Goal: Task Accomplishment & Management: Manage account settings

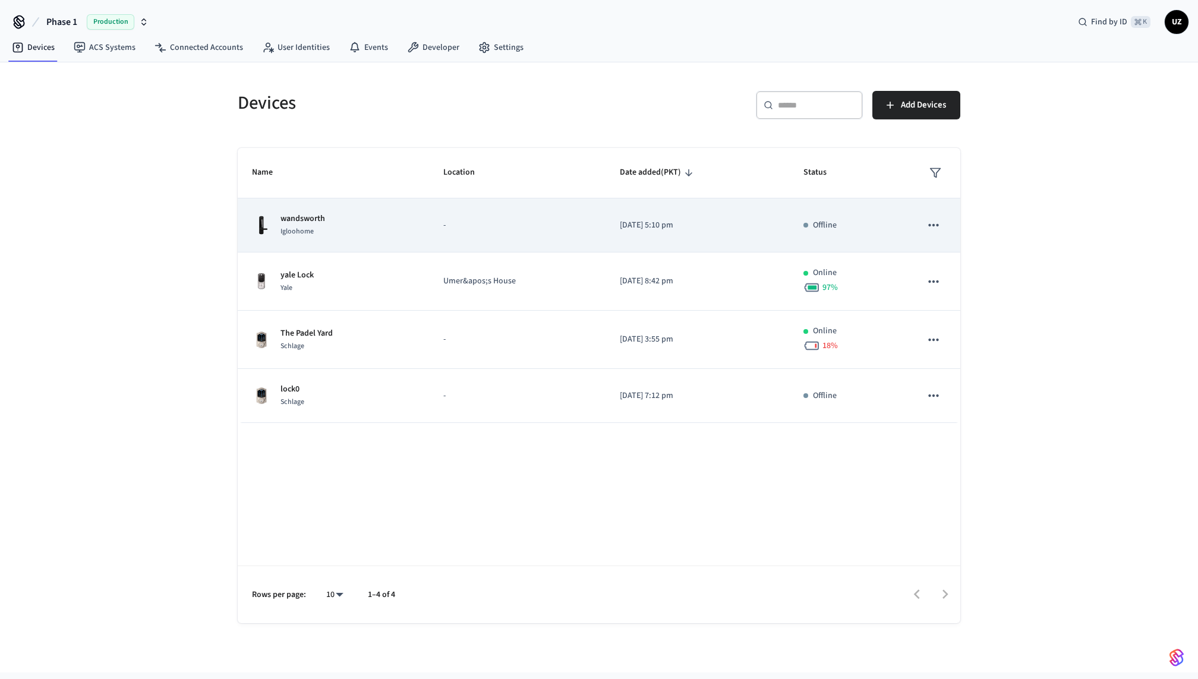
click at [575, 227] on p "-" at bounding box center [517, 225] width 148 height 12
click at [591, 229] on td "-" at bounding box center [517, 226] width 177 height 54
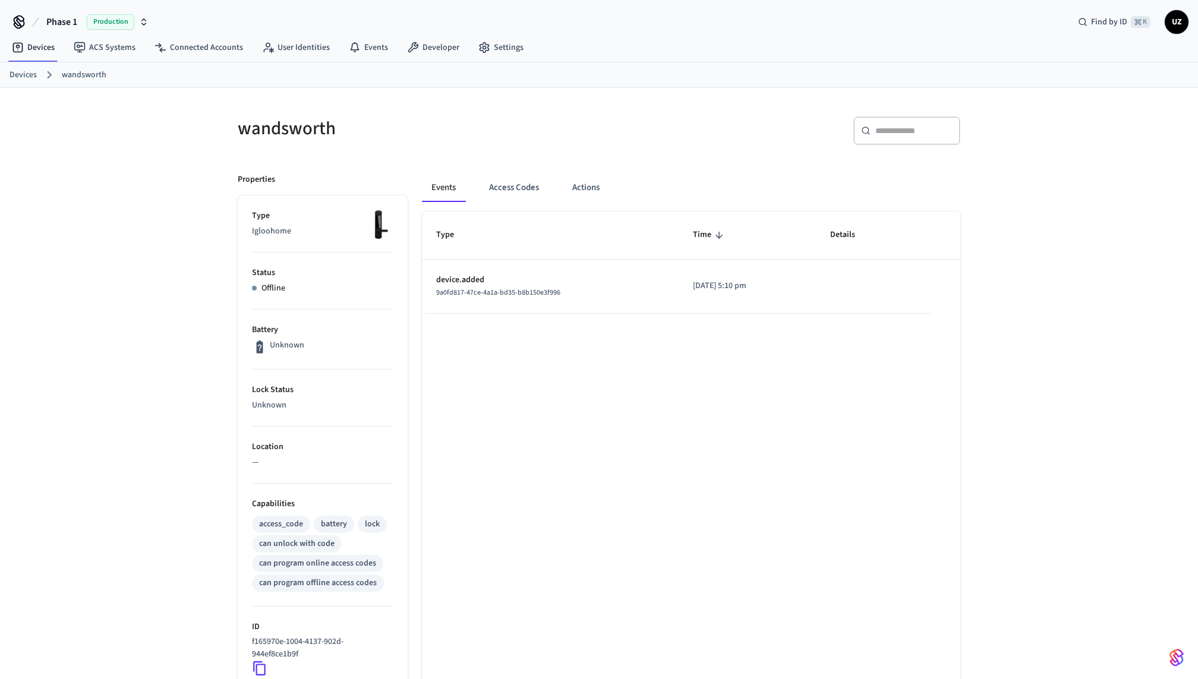
click at [331, 282] on div "Offline" at bounding box center [322, 288] width 141 height 12
click at [555, 348] on div "Type Time Details device.added 9a0fd817-47ce-4a1a-bd35-b8b150e3f996 2025/09/03 …" at bounding box center [691, 578] width 539 height 732
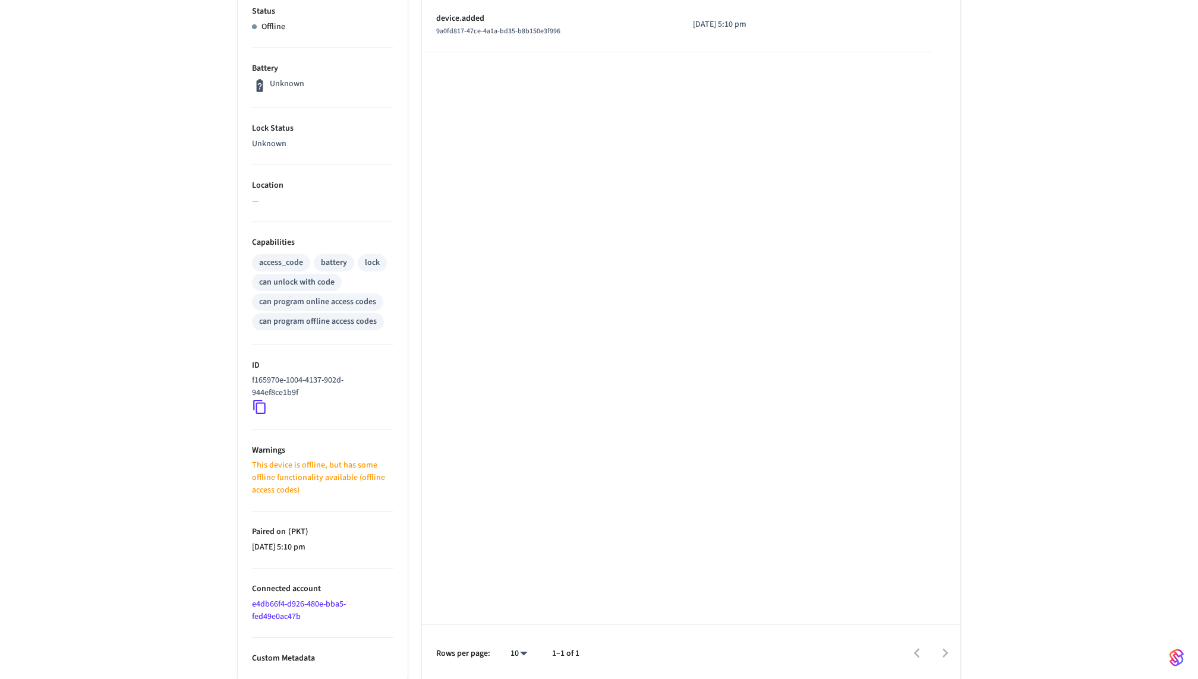
click at [307, 460] on p "This device is offline, but has some offline functionality available (offline a…" at bounding box center [322, 478] width 141 height 37
click at [255, 404] on icon at bounding box center [259, 406] width 15 height 15
click at [263, 407] on icon at bounding box center [259, 406] width 15 height 15
drag, startPoint x: 358, startPoint y: 474, endPoint x: 358, endPoint y: 492, distance: 17.2
click at [358, 489] on p "This device is offline, but has some offline functionality available (offline a…" at bounding box center [322, 478] width 141 height 37
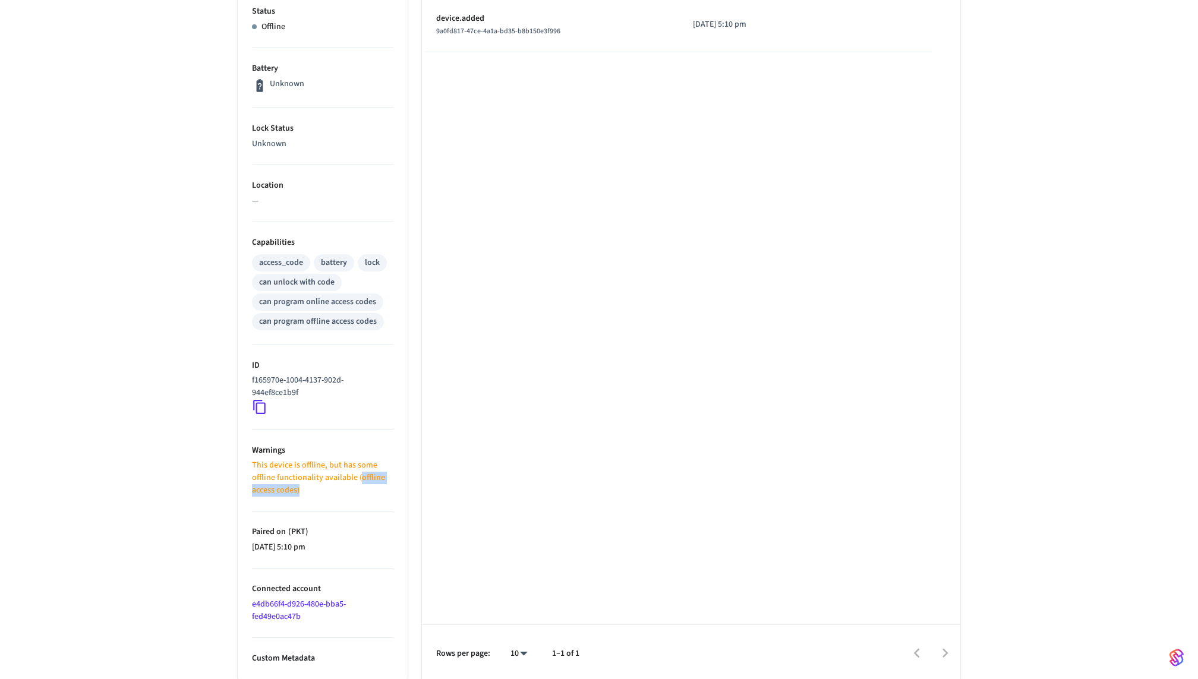
copy p "offline access codes)"
click at [572, 297] on div "Type Time Details device.added 9a0fd817-47ce-4a1a-bd35-b8b150e3f996 2025/09/03 …" at bounding box center [691, 316] width 539 height 732
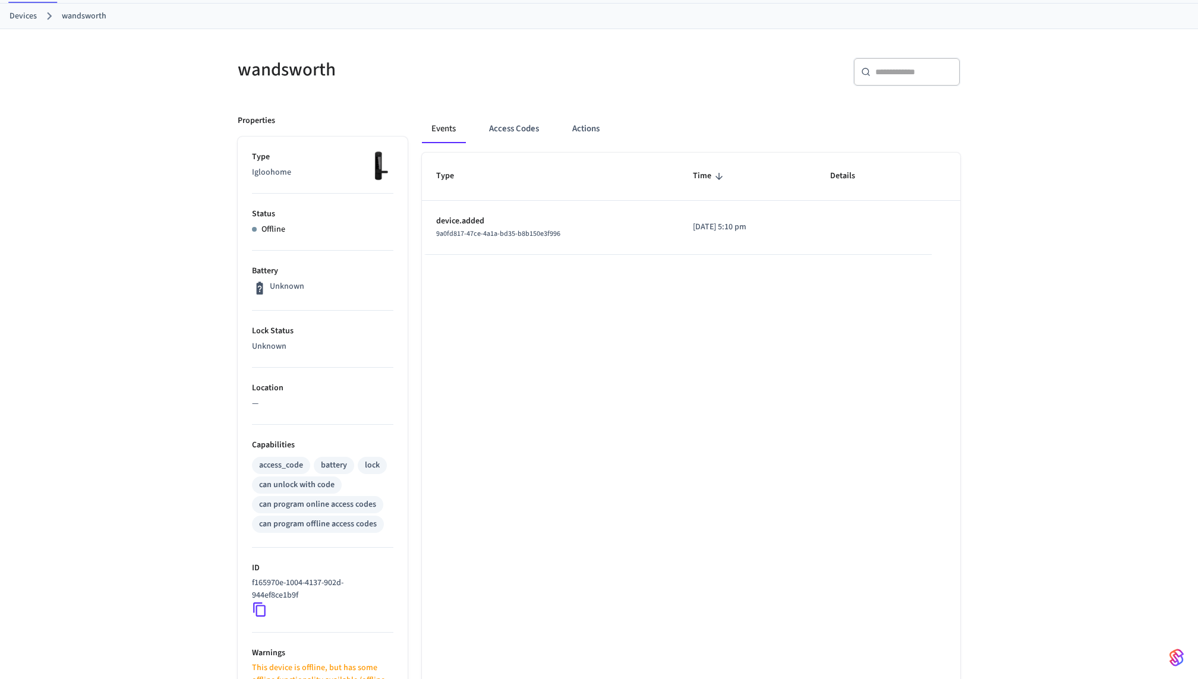
scroll to position [0, 0]
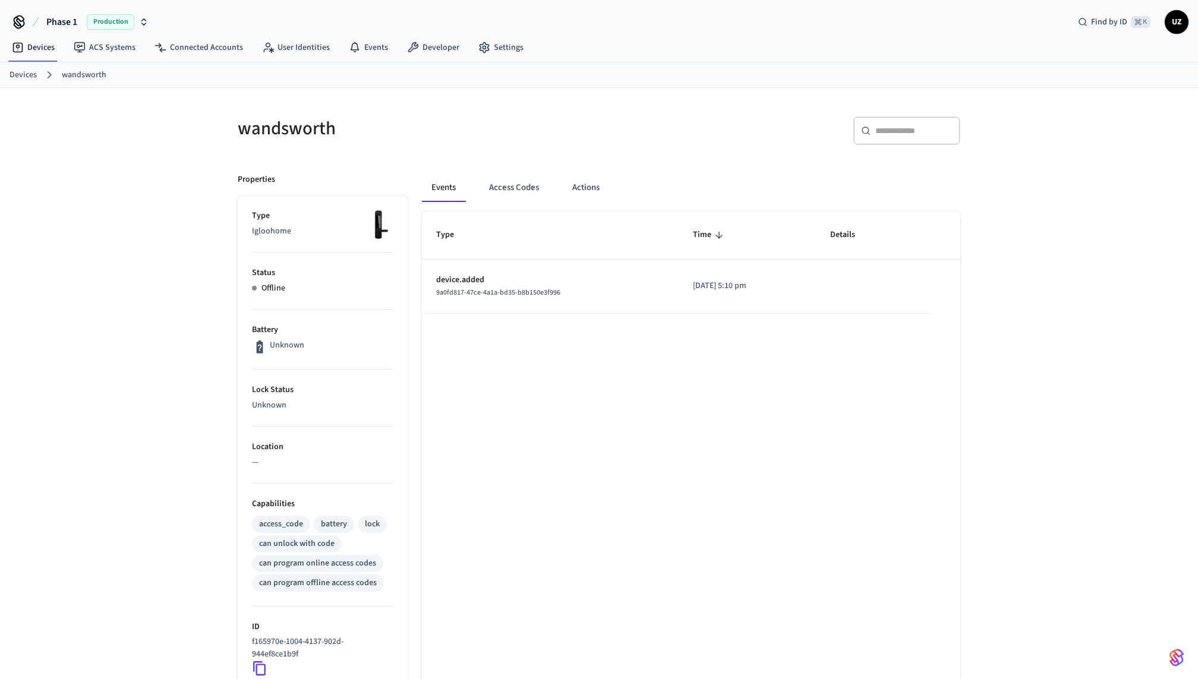
click at [577, 357] on div "Type Time Details device.added 9a0fd817-47ce-4a1a-bd35-b8b150e3f996 2025/09/03 …" at bounding box center [691, 578] width 539 height 732
click at [568, 143] on div "wandsworth" at bounding box center [408, 128] width 369 height 52
click at [502, 191] on button "Access Codes" at bounding box center [514, 188] width 69 height 29
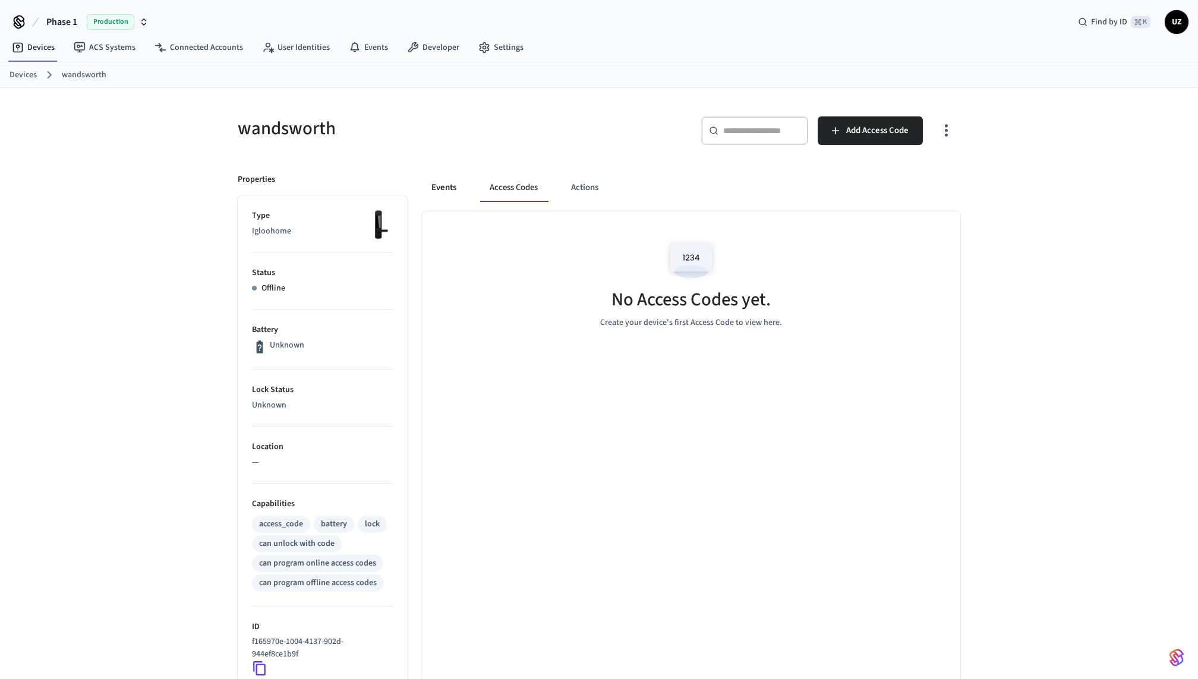
click at [456, 189] on button "Events" at bounding box center [444, 188] width 44 height 29
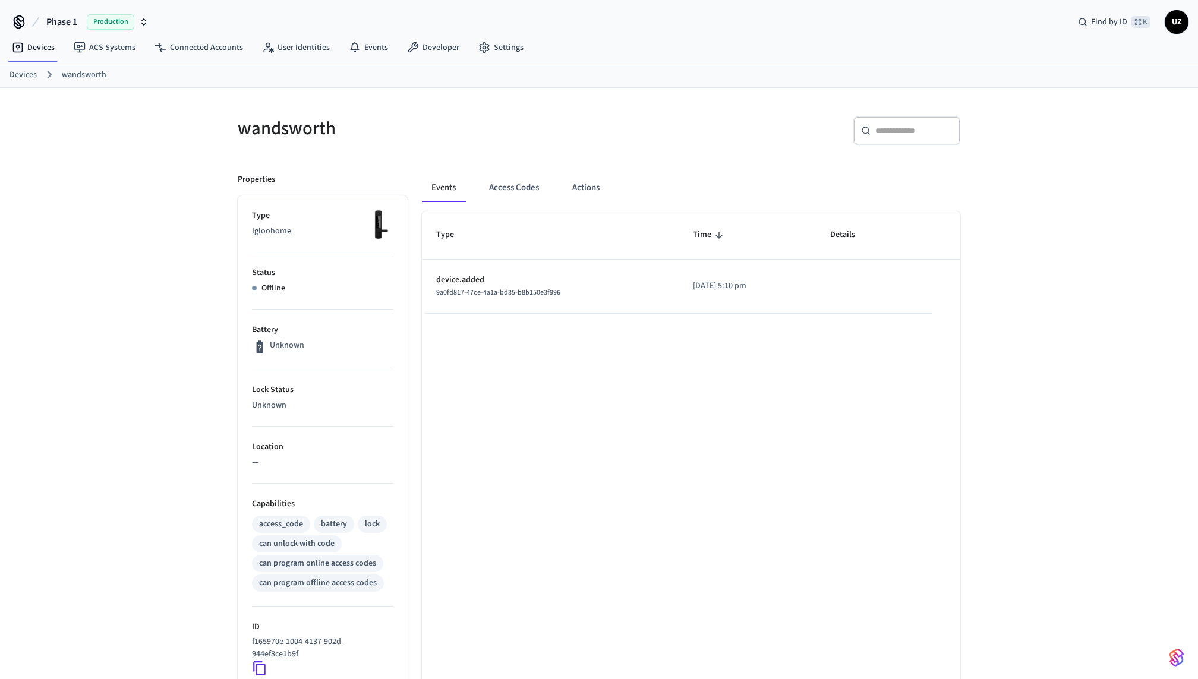
click at [540, 290] on span "9a0fd817-47ce-4a1a-bd35-b8b150e3f996" at bounding box center [498, 293] width 124 height 10
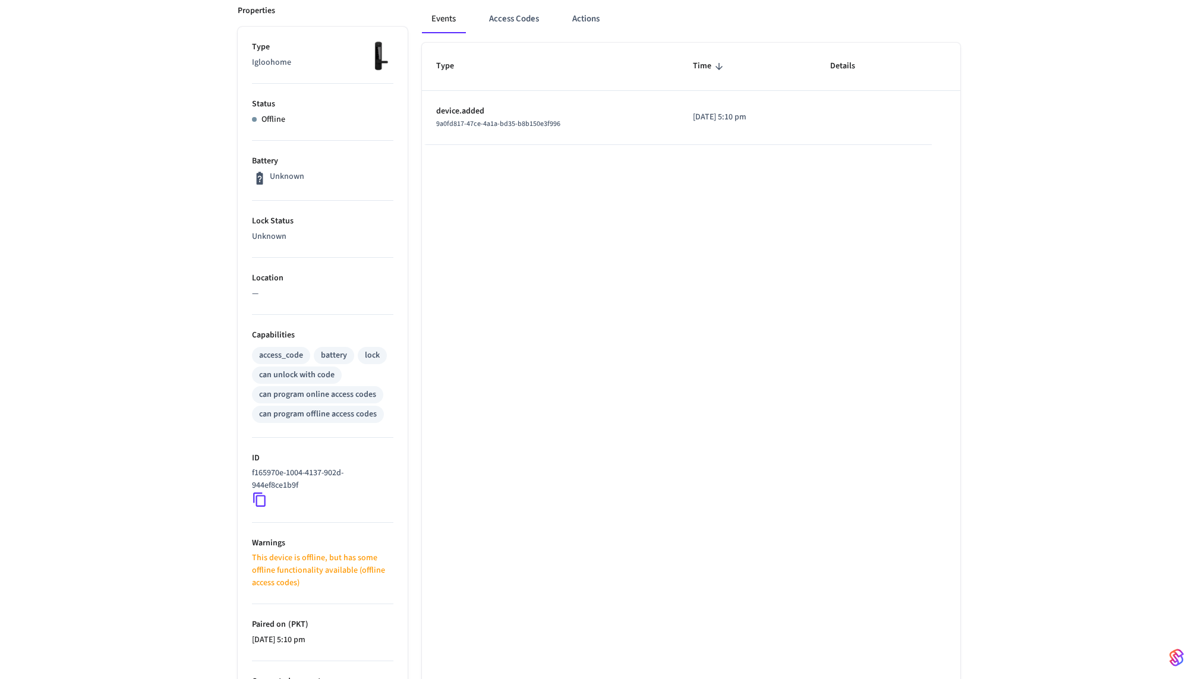
scroll to position [262, 0]
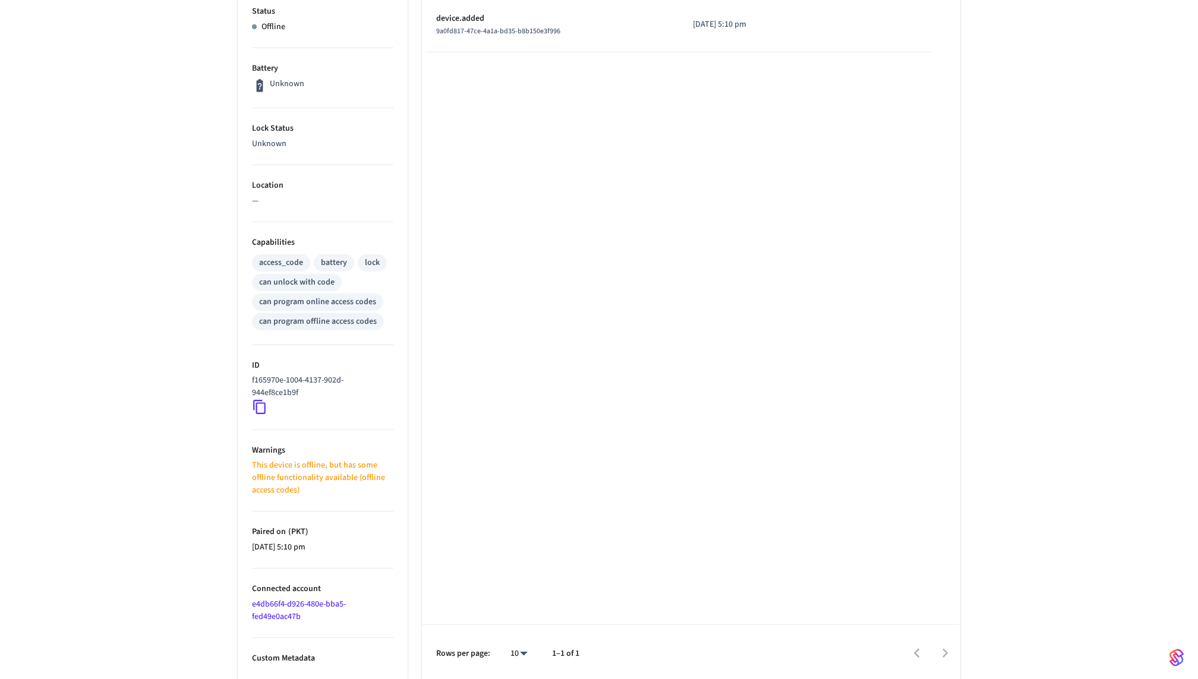
click at [347, 478] on p "This device is offline, but has some offline functionality available (offline a…" at bounding box center [322, 478] width 141 height 37
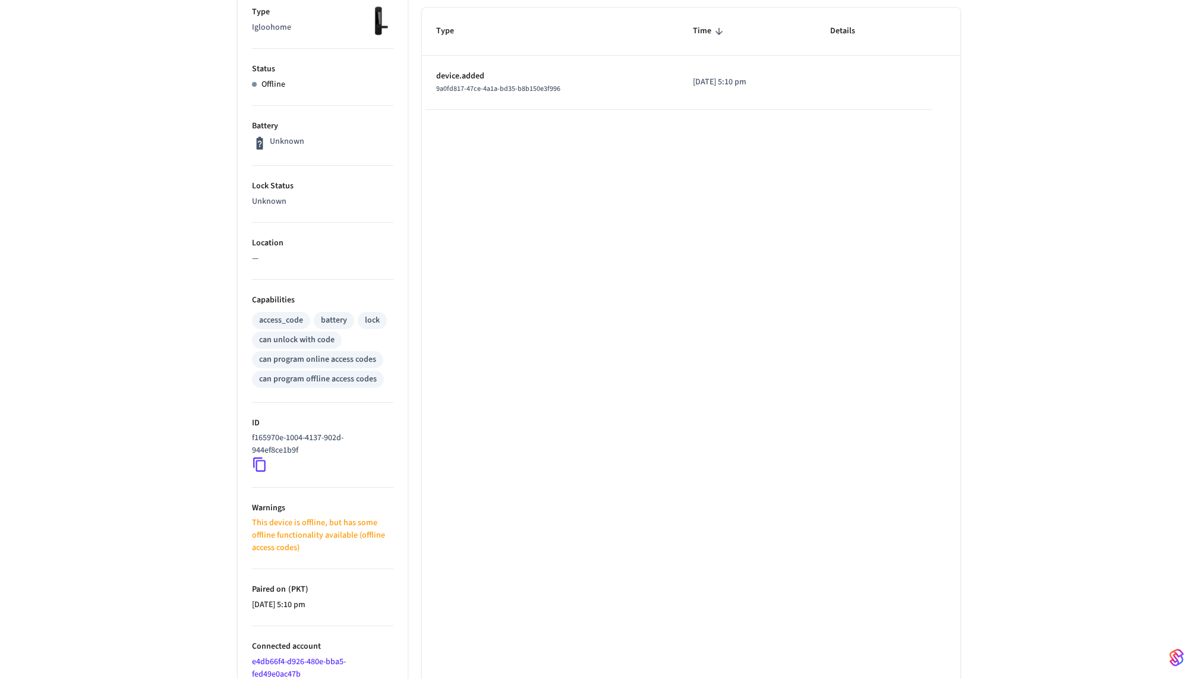
scroll to position [0, 0]
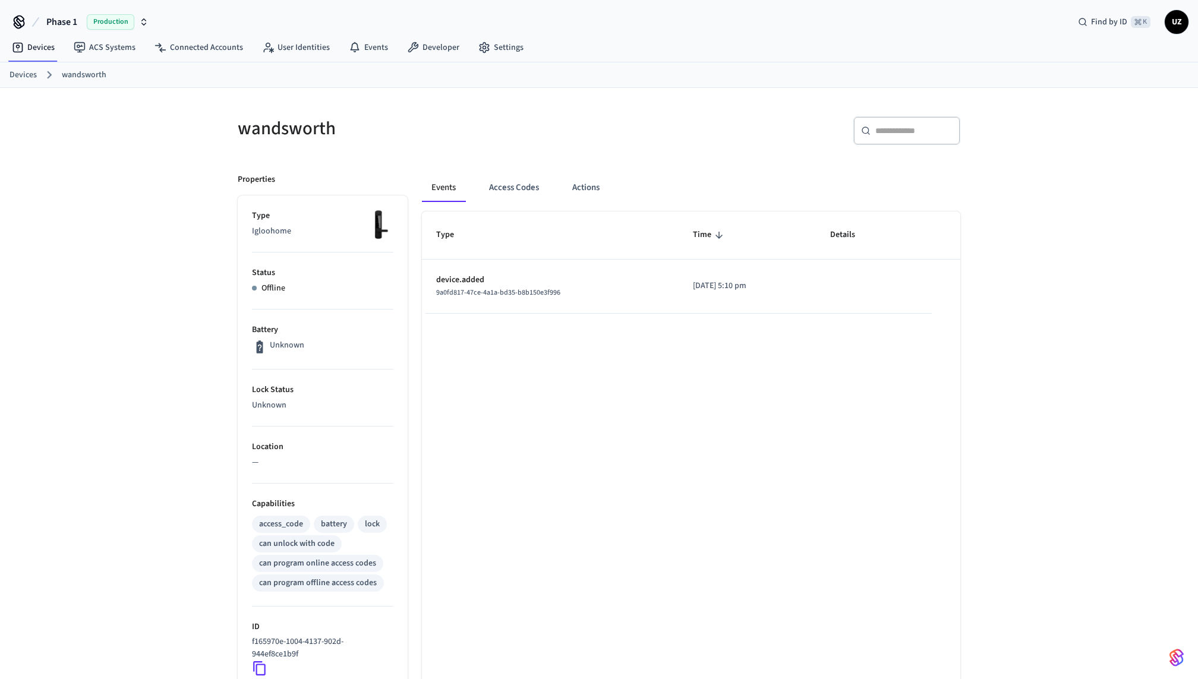
click at [43, 75] on icon at bounding box center [49, 74] width 15 height 15
click at [38, 75] on ol "Devices wandsworth" at bounding box center [604, 74] width 1189 height 15
click at [28, 75] on link "Devices" at bounding box center [23, 75] width 27 height 12
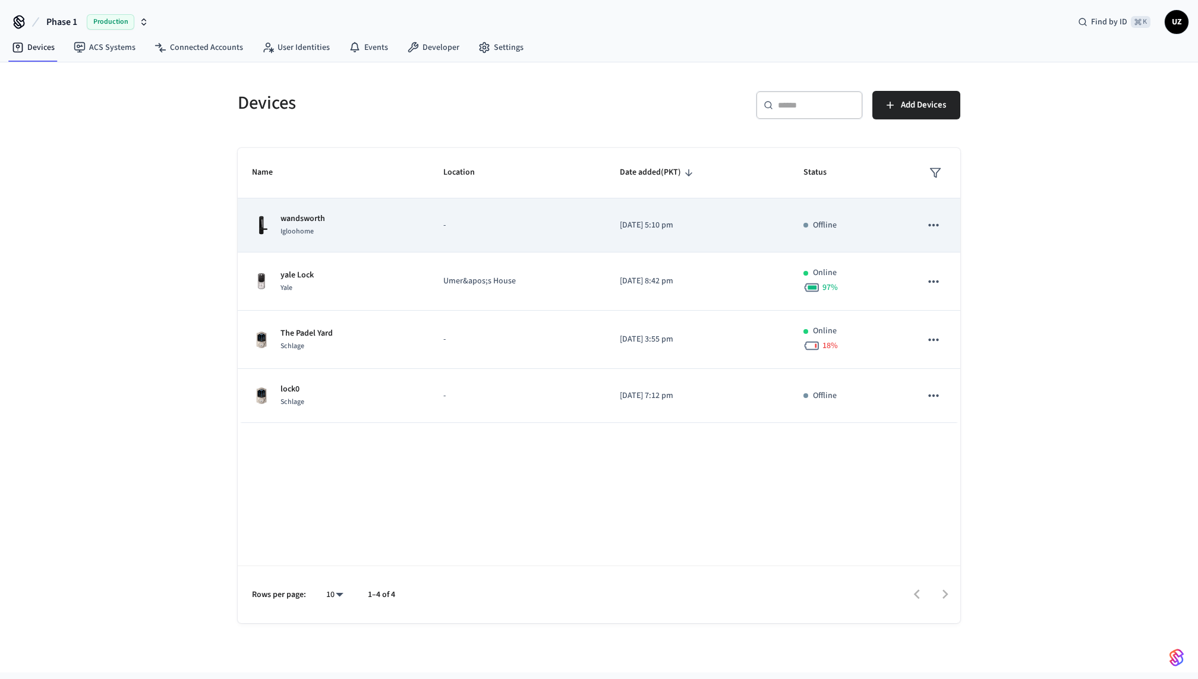
click at [891, 220] on div "Offline" at bounding box center [848, 225] width 89 height 12
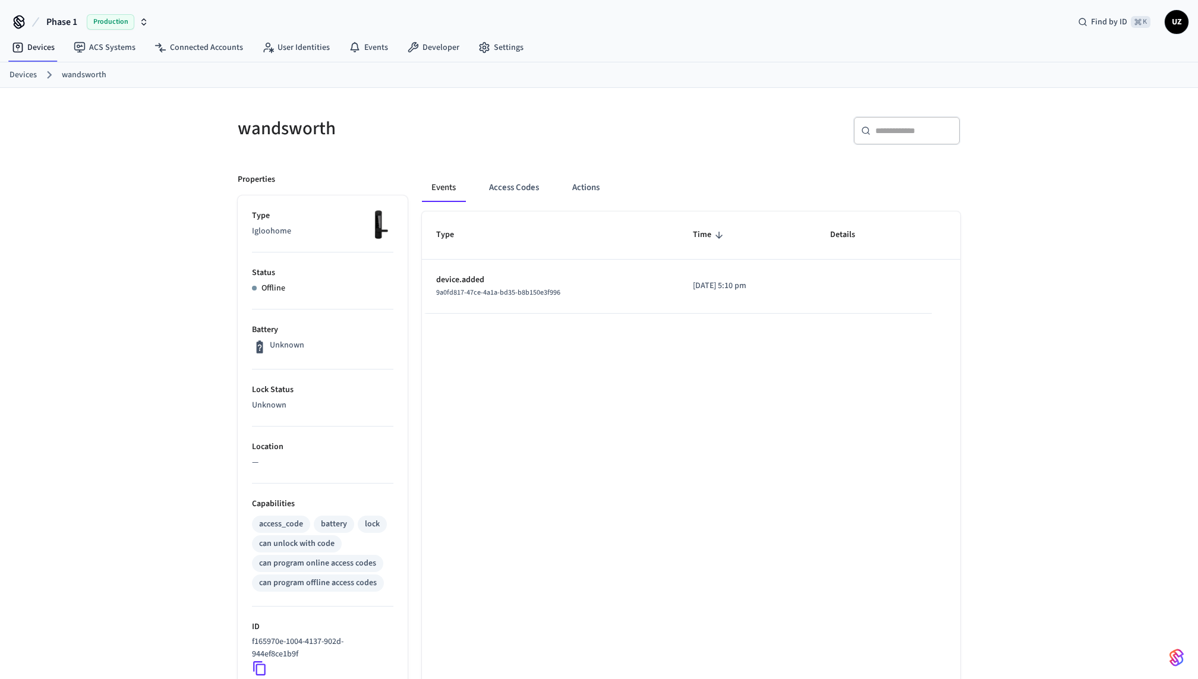
scroll to position [262, 0]
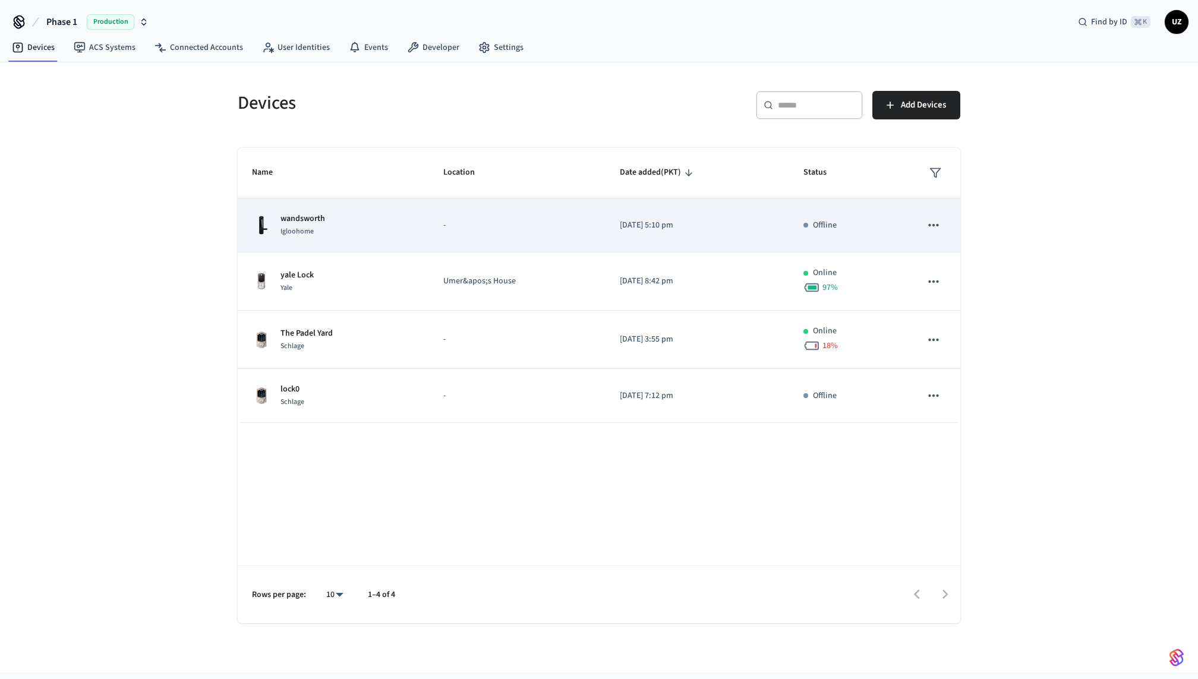
click at [936, 218] on icon "sticky table" at bounding box center [933, 225] width 15 height 15
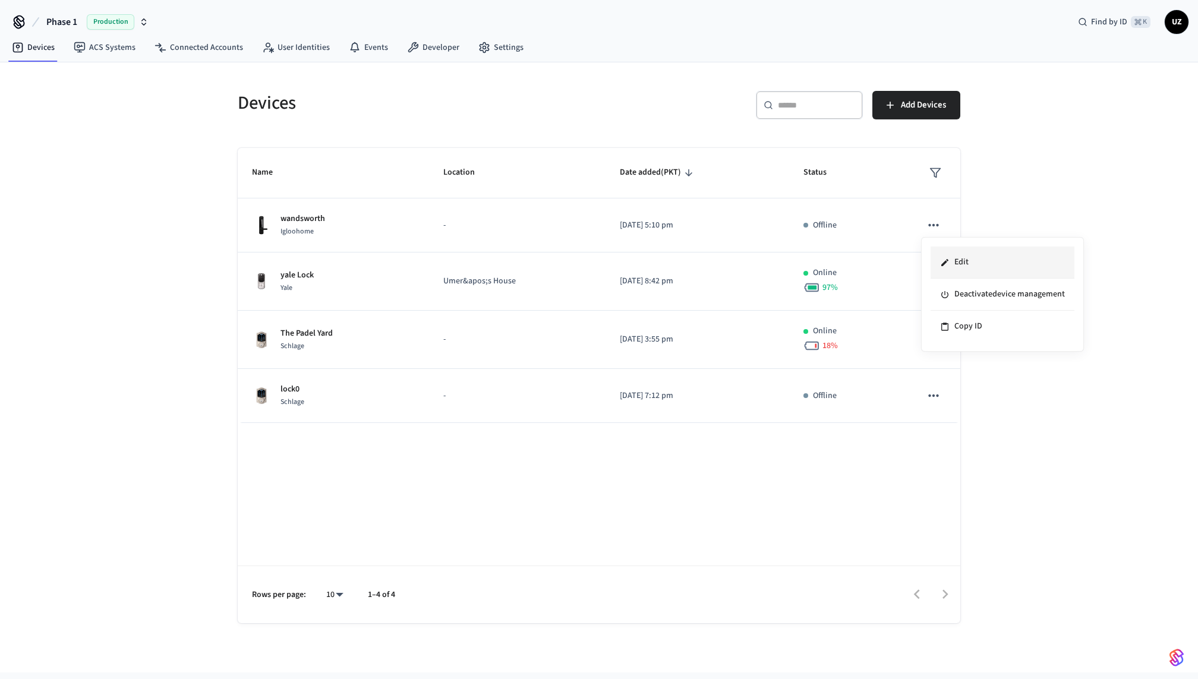
click at [944, 263] on icon at bounding box center [945, 262] width 7 height 7
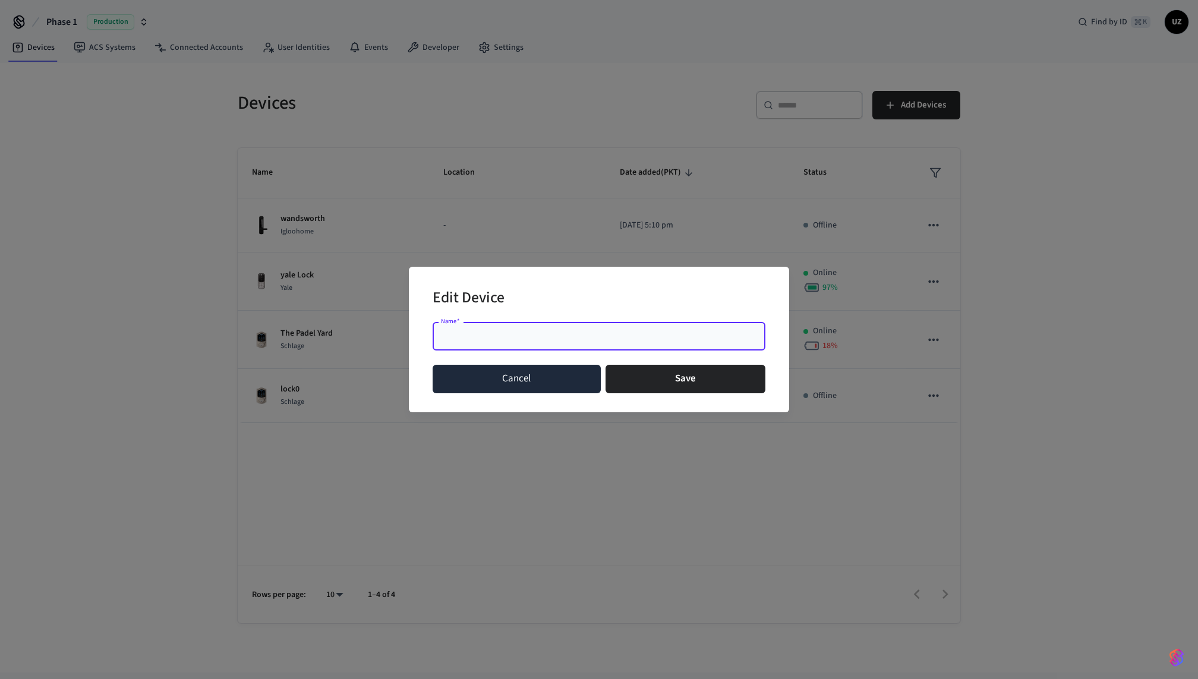
click at [540, 378] on button "Cancel" at bounding box center [517, 379] width 168 height 29
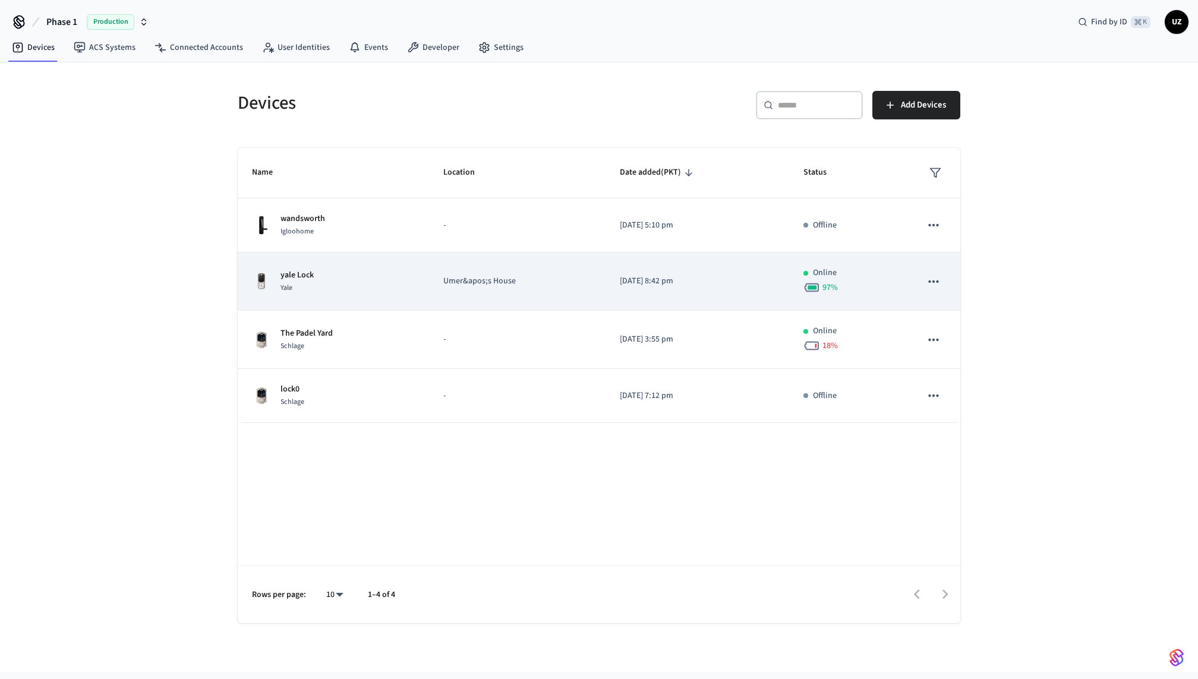
click at [536, 253] on td "Umer&apos;s House" at bounding box center [517, 282] width 177 height 58
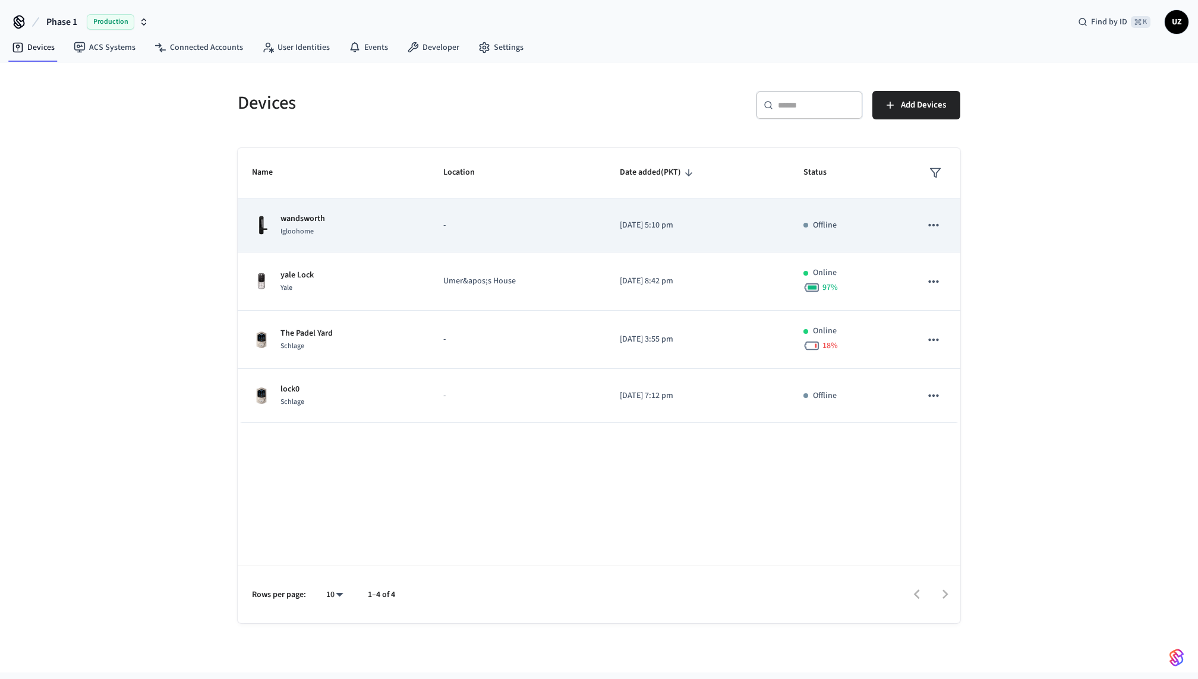
click at [565, 241] on td "-" at bounding box center [517, 226] width 177 height 54
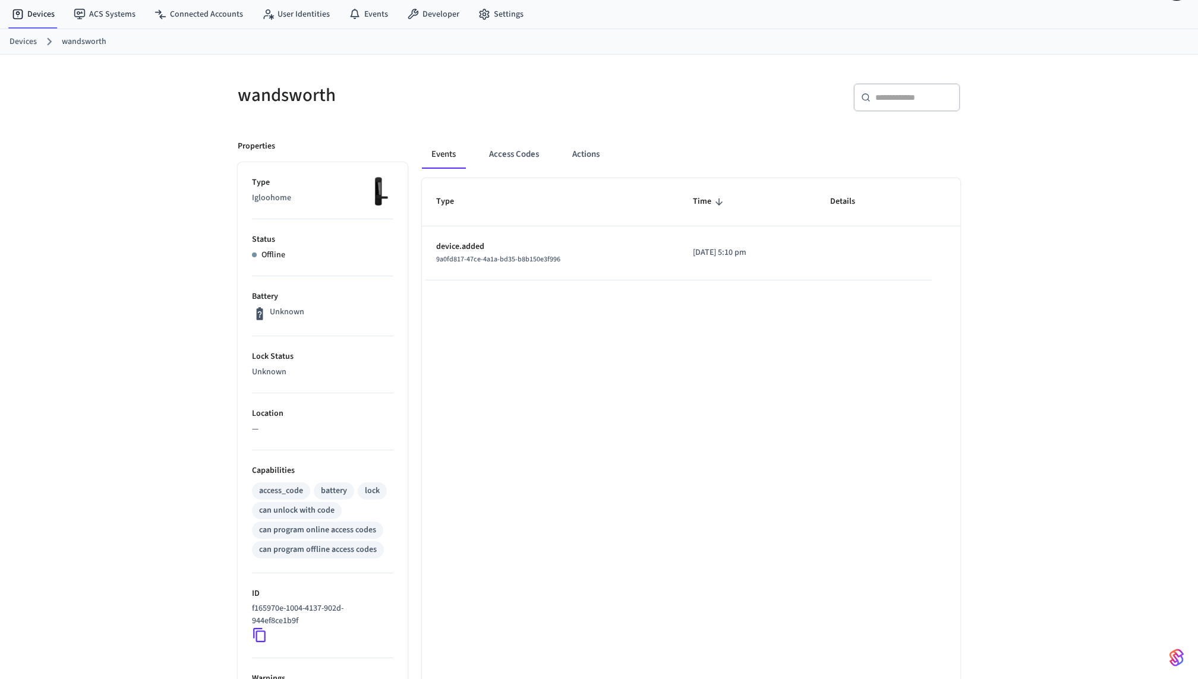
scroll to position [25, 0]
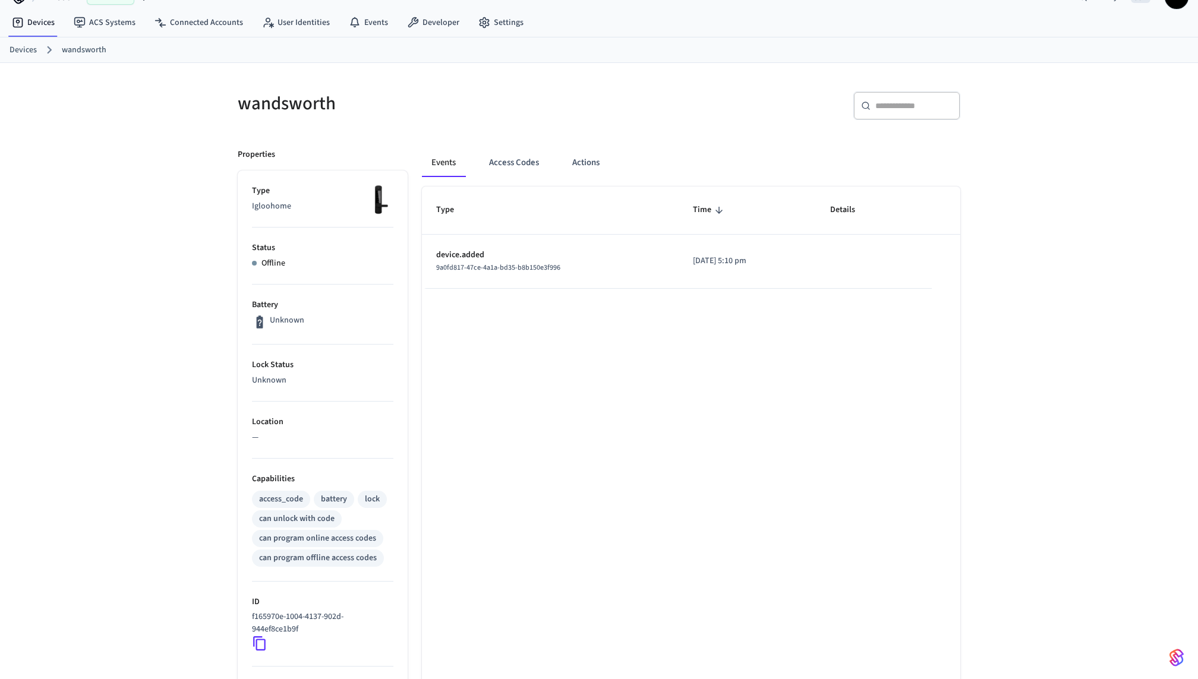
click at [283, 333] on li "Battery Unknown" at bounding box center [322, 315] width 141 height 60
click at [282, 316] on p "Unknown" at bounding box center [287, 320] width 34 height 12
click at [265, 316] on icon at bounding box center [259, 321] width 15 height 15
click at [578, 158] on button "Actions" at bounding box center [586, 163] width 46 height 29
click at [514, 161] on button "Access Codes" at bounding box center [514, 163] width 69 height 29
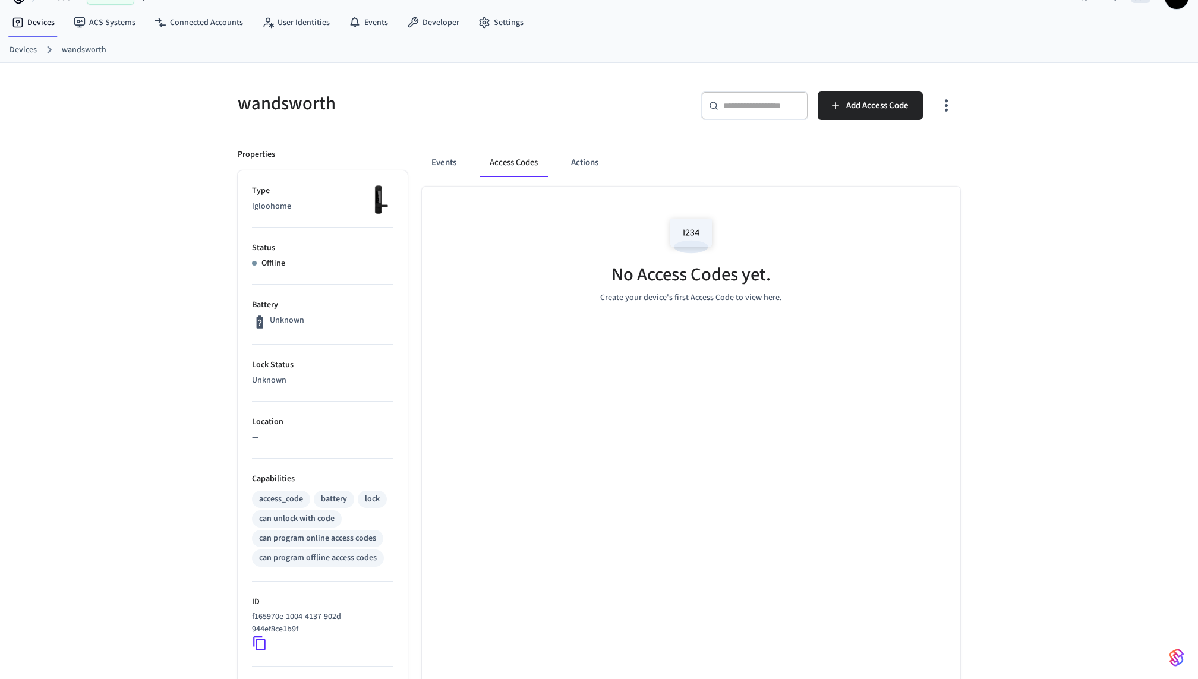
click at [958, 87] on div "​ ​ Add Access Code" at bounding box center [776, 103] width 369 height 52
click at [955, 96] on icon "button" at bounding box center [946, 105] width 18 height 18
click at [634, 212] on div at bounding box center [599, 339] width 1198 height 679
click at [299, 191] on p "Type" at bounding box center [322, 191] width 141 height 12
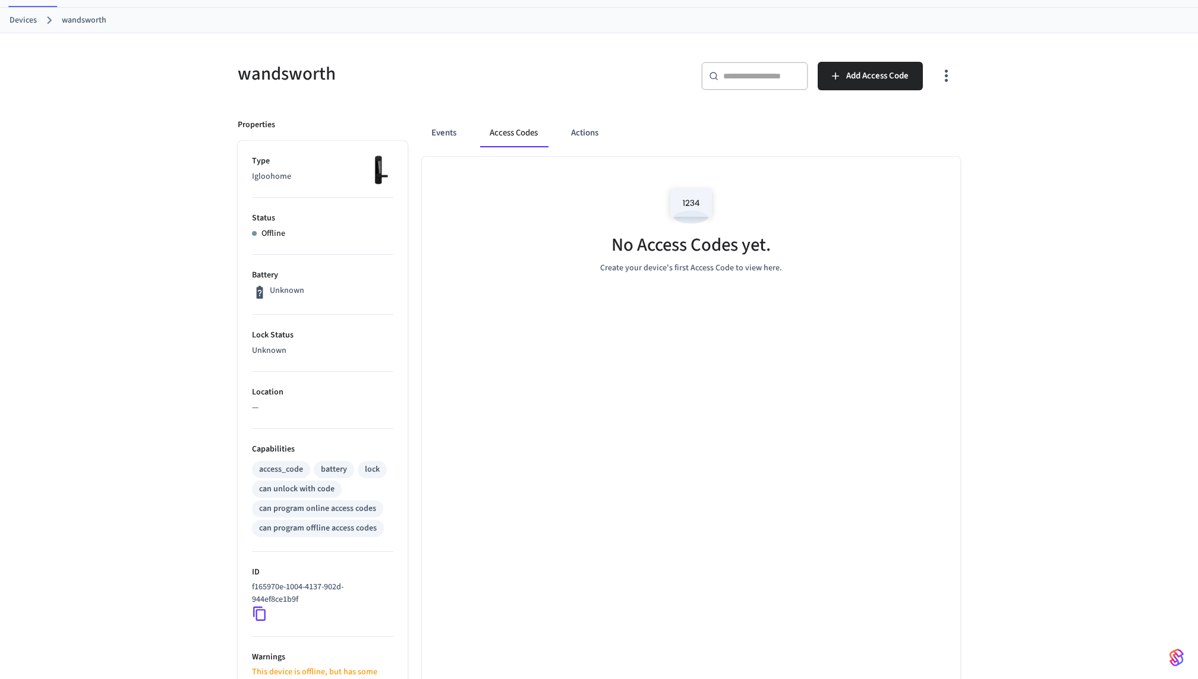
scroll to position [0, 0]
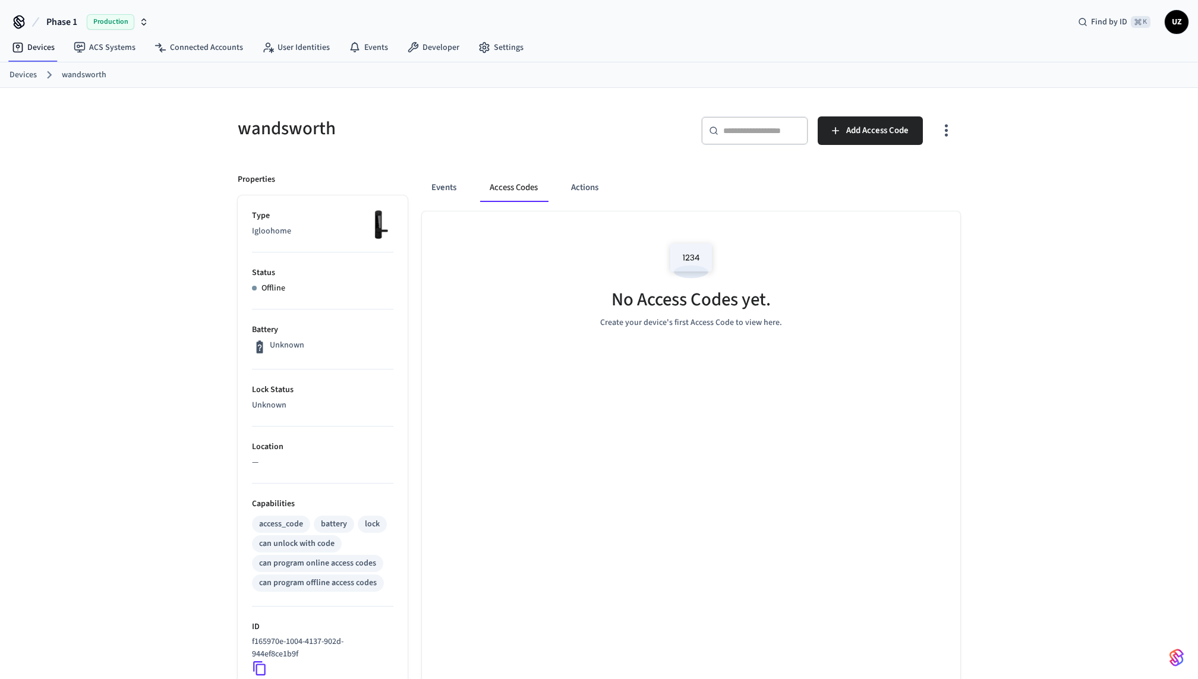
click at [937, 120] on button "button" at bounding box center [947, 131] width 28 height 48
click at [907, 168] on li "Show unmanaged access codes on device" at bounding box center [870, 179] width 167 height 32
click at [907, 184] on li "Show managed access codes on device" at bounding box center [875, 179] width 158 height 32
click at [587, 361] on div at bounding box center [599, 339] width 1198 height 679
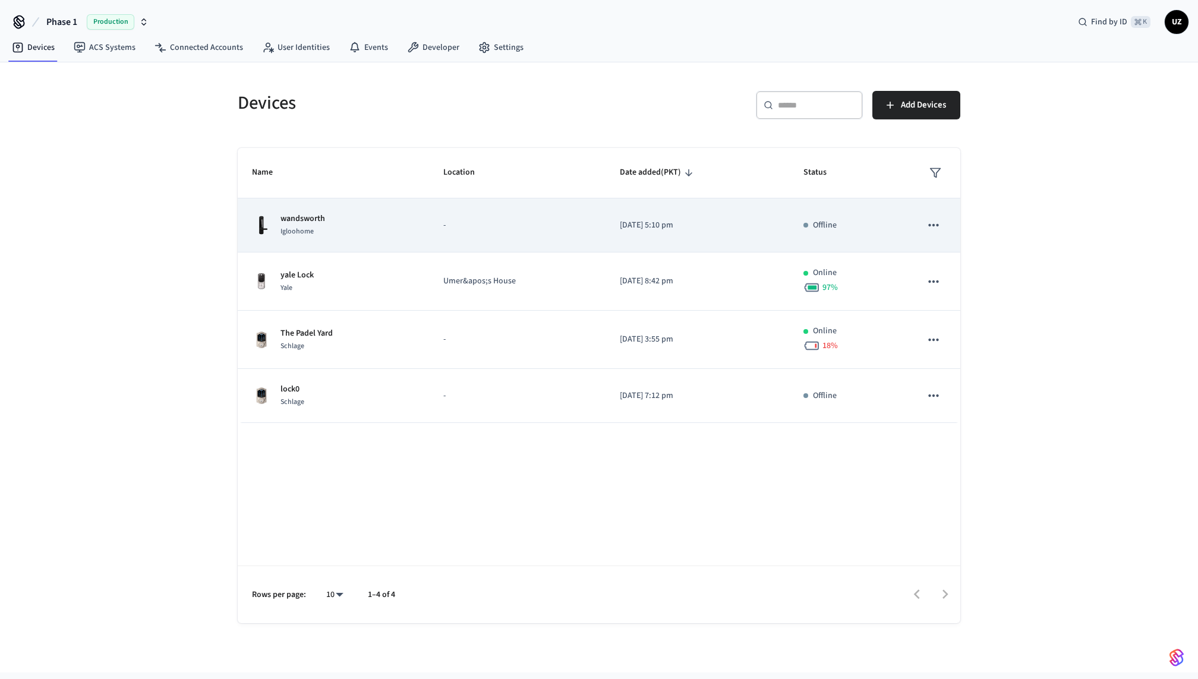
click at [937, 222] on icon "sticky table" at bounding box center [933, 225] width 15 height 15
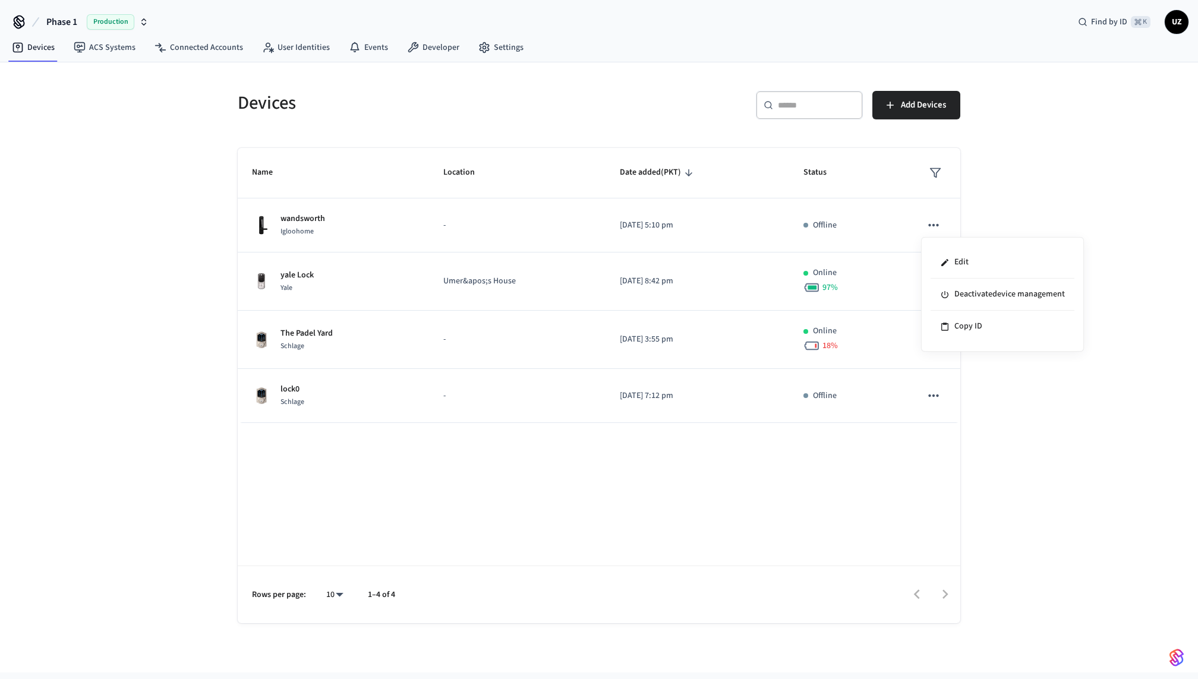
click at [1001, 222] on div at bounding box center [599, 339] width 1198 height 679
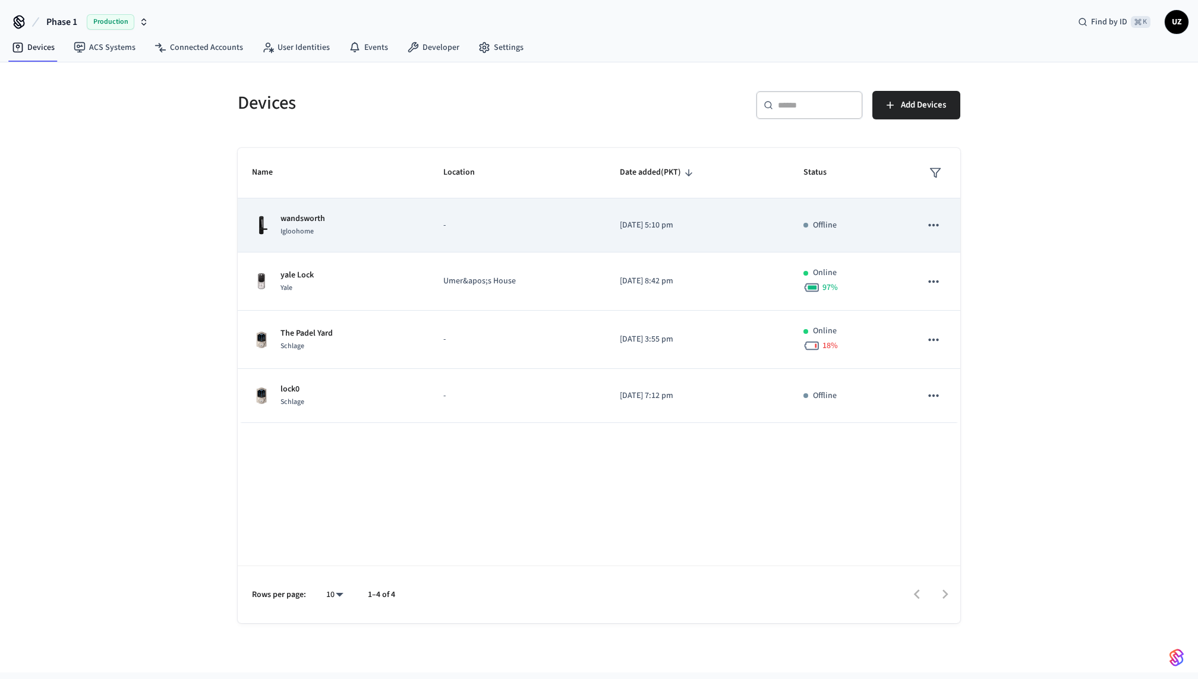
click at [353, 225] on div "wandsworth Igloohome" at bounding box center [333, 225] width 163 height 25
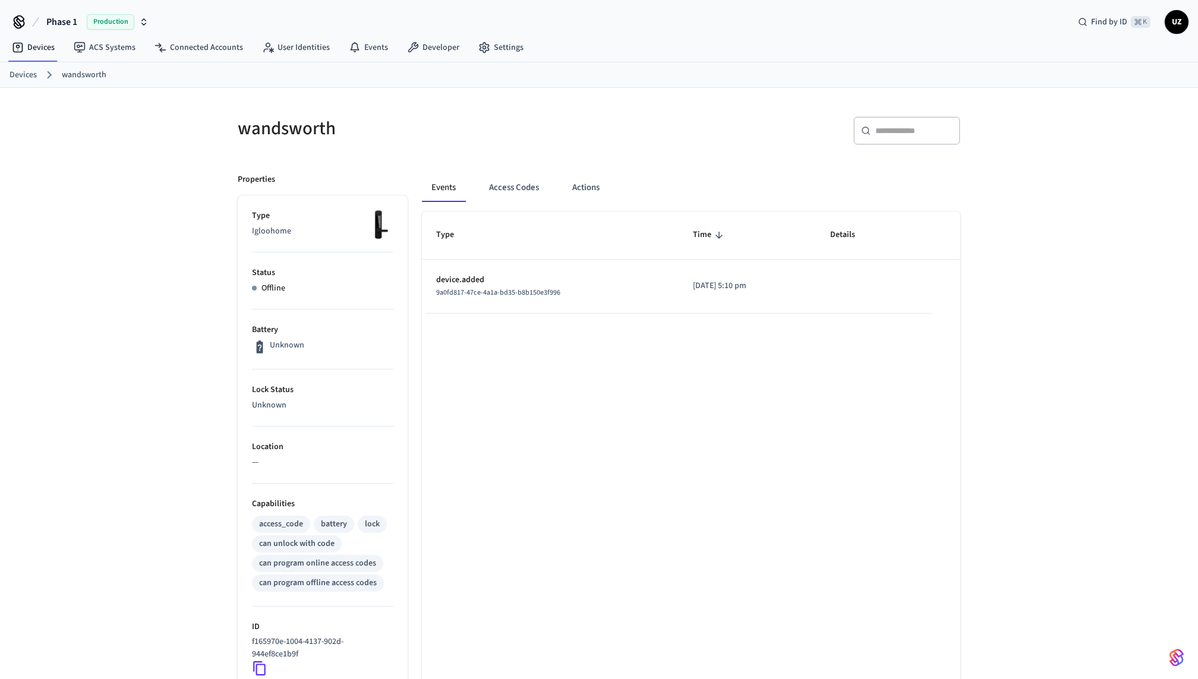
scroll to position [262, 0]
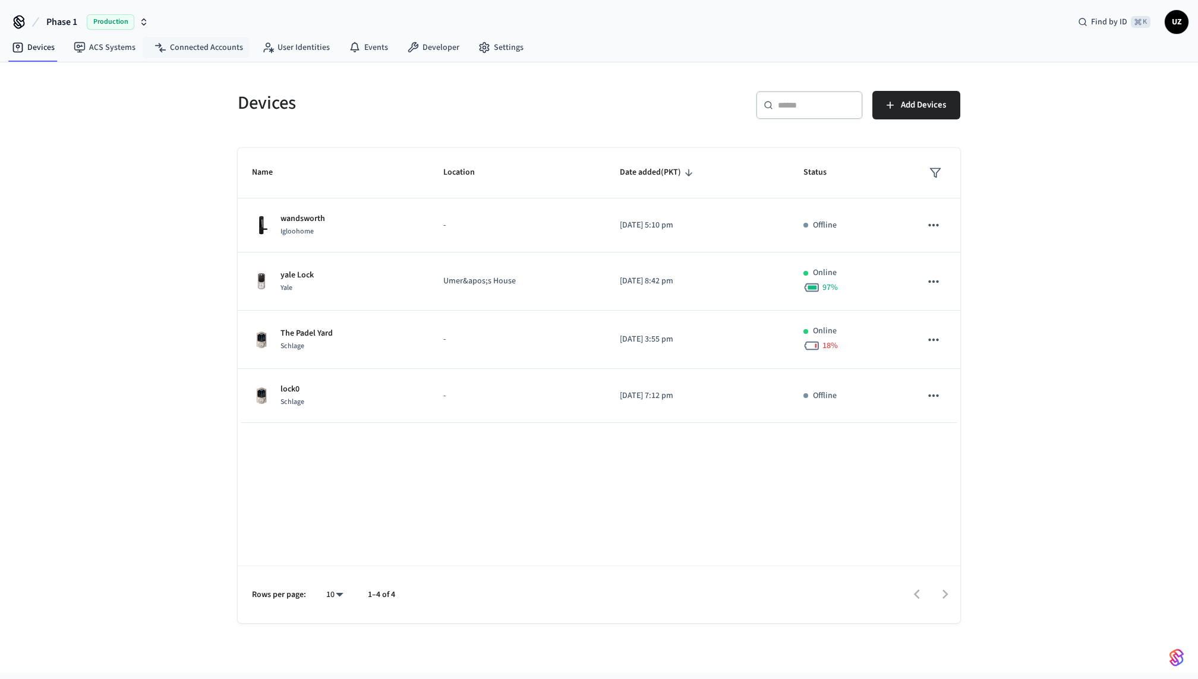
click at [153, 25] on div "Phase 1 Production Find by ID ⌘ K UZ" at bounding box center [599, 17] width 1198 height 34
click at [490, 51] on link "Settings" at bounding box center [501, 47] width 64 height 21
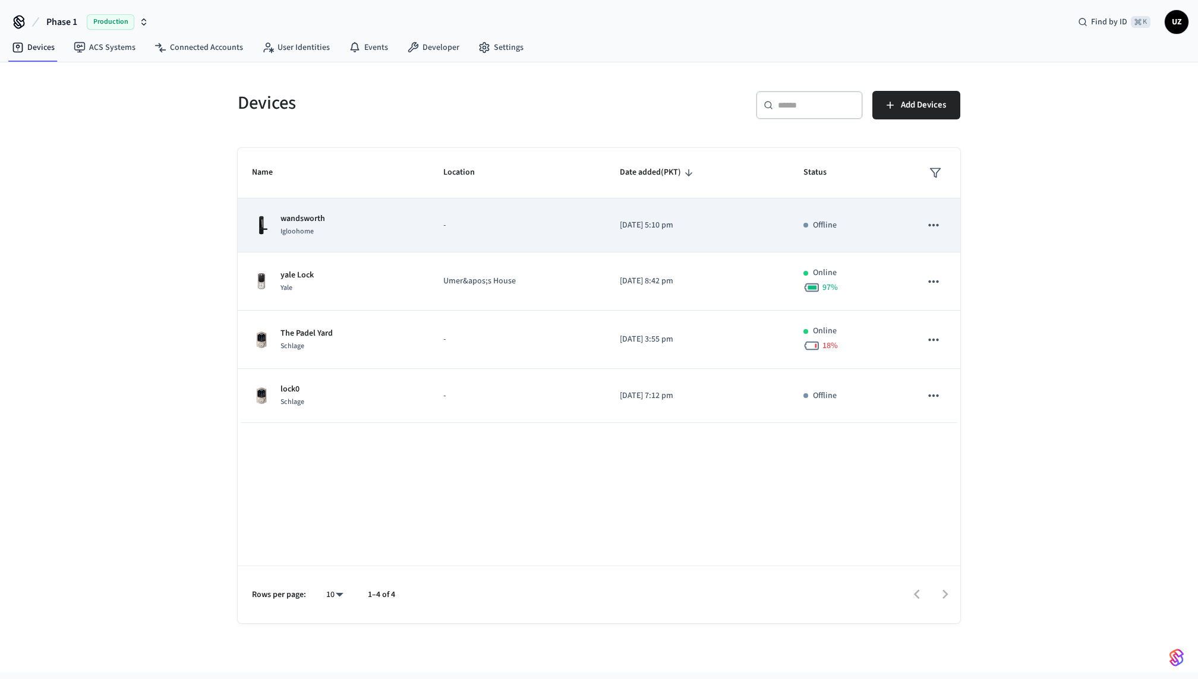
click at [936, 225] on icon "sticky table" at bounding box center [933, 225] width 15 height 15
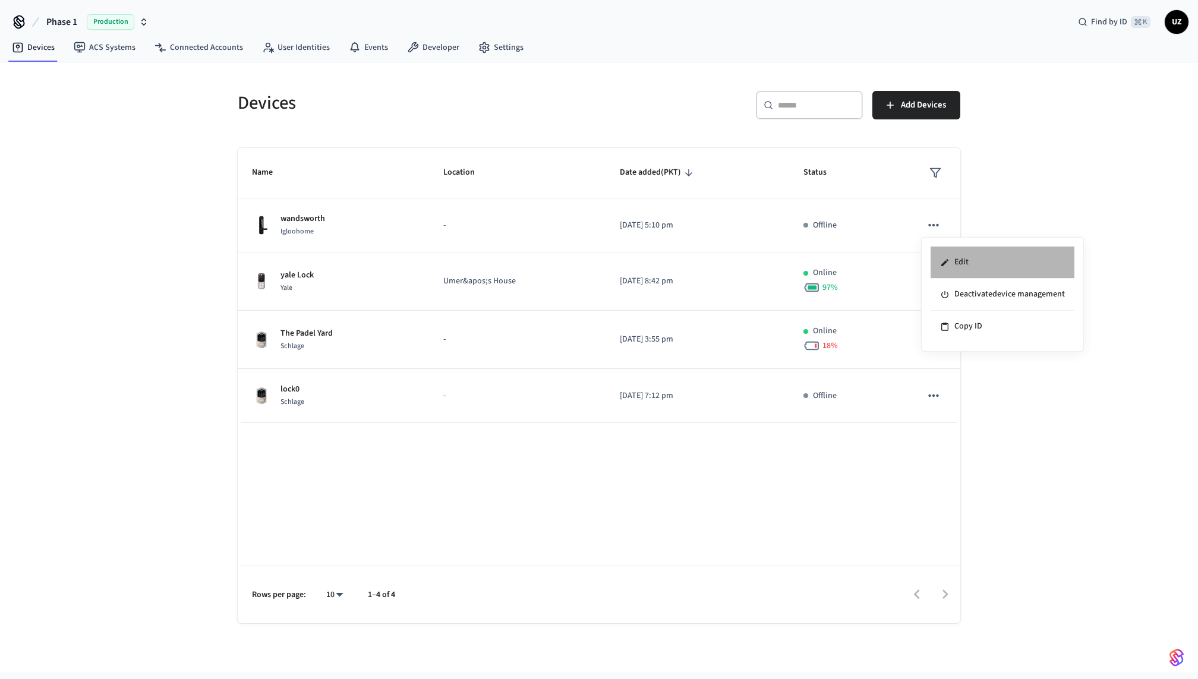
click at [945, 270] on li "Edit" at bounding box center [1003, 263] width 144 height 32
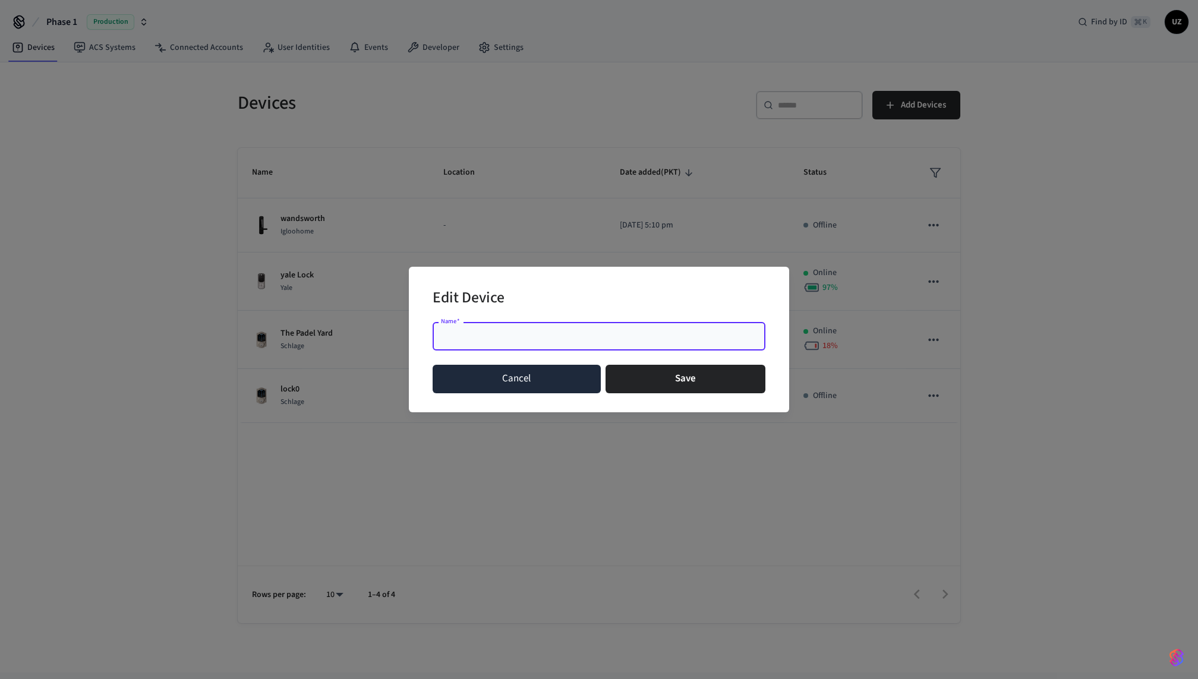
click at [579, 377] on button "Cancel" at bounding box center [517, 379] width 168 height 29
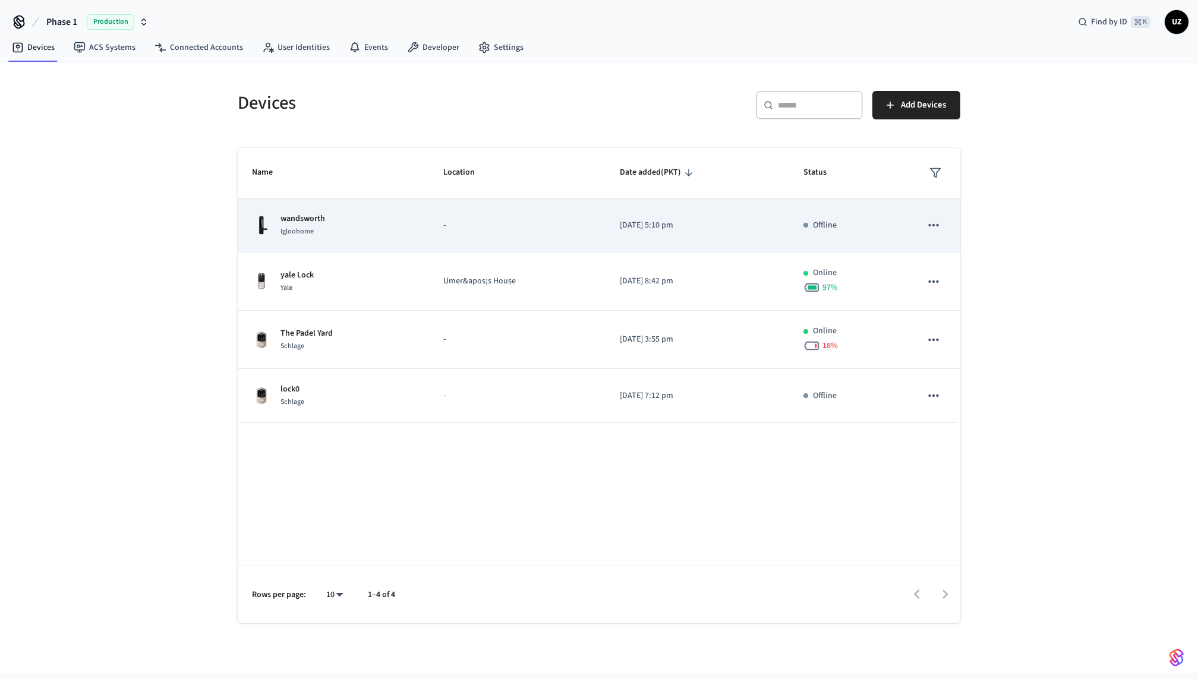
click at [929, 222] on icon "sticky table" at bounding box center [933, 225] width 15 height 15
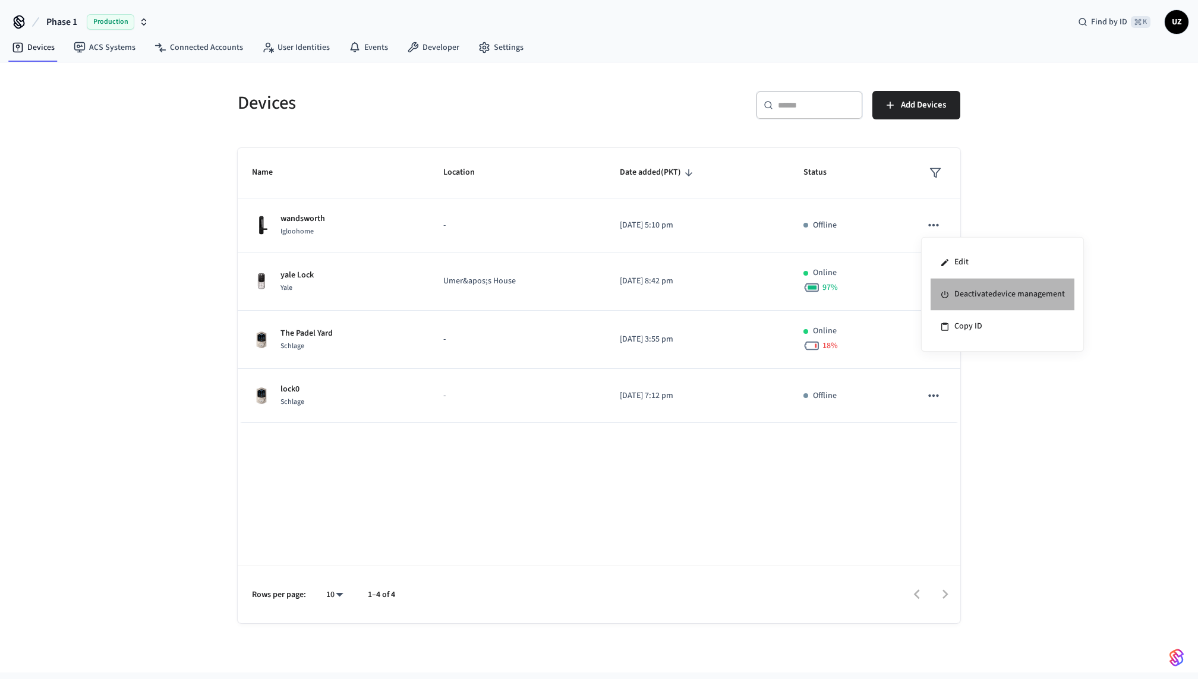
click at [954, 300] on li "Deactivate device management" at bounding box center [1003, 295] width 144 height 32
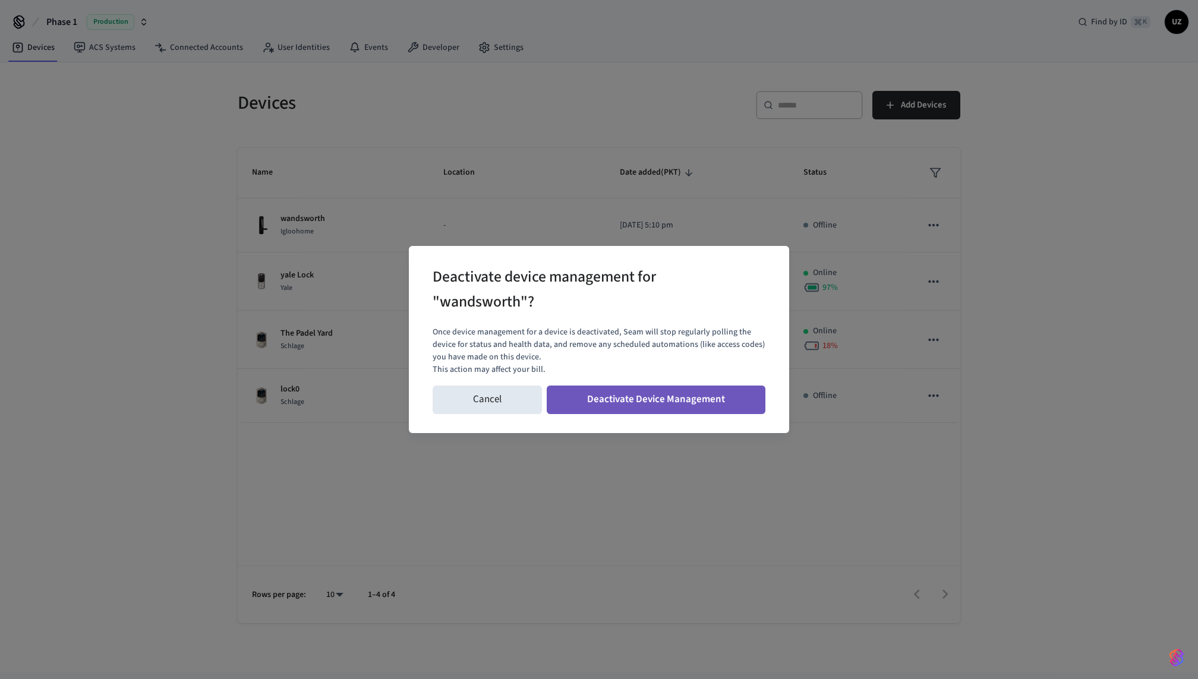
click at [608, 391] on button "Deactivate Device Management" at bounding box center [656, 400] width 219 height 29
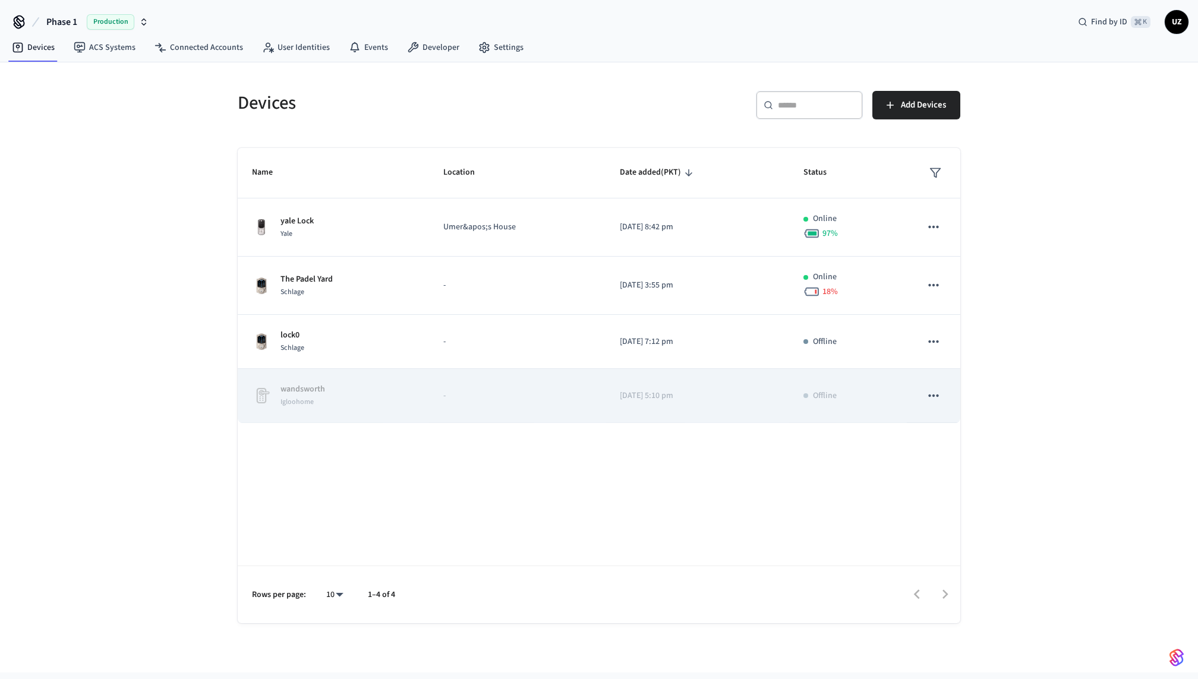
click at [939, 391] on icon "sticky table" at bounding box center [933, 395] width 15 height 15
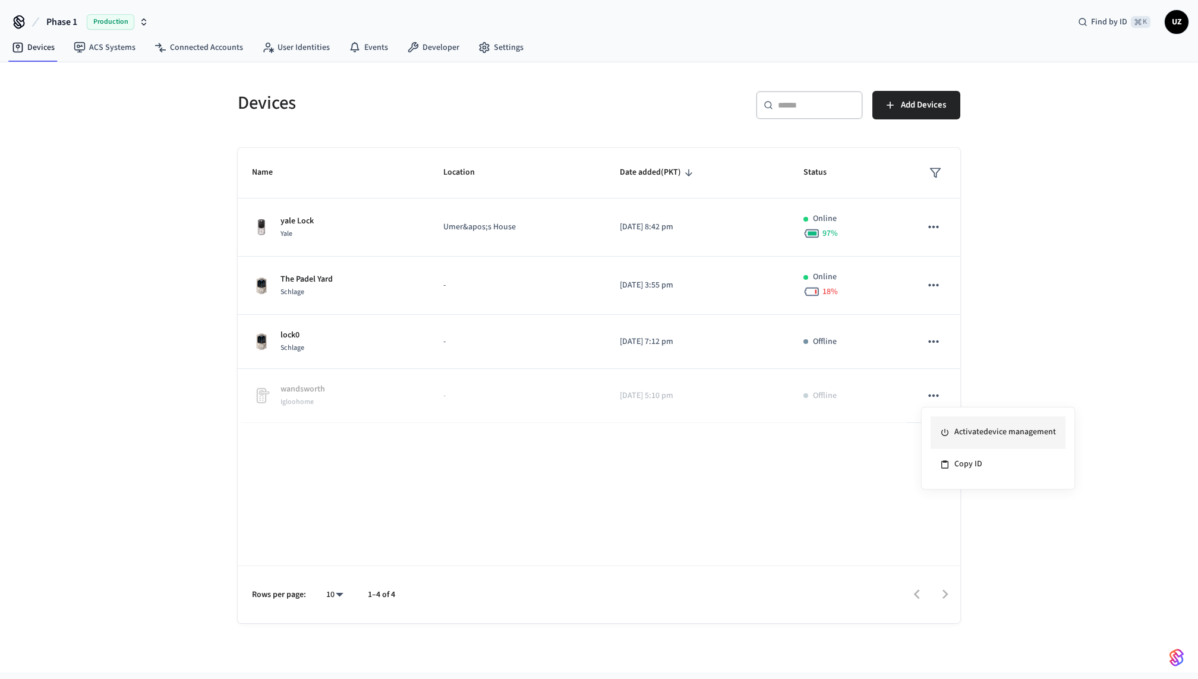
click at [946, 428] on icon at bounding box center [945, 433] width 10 height 10
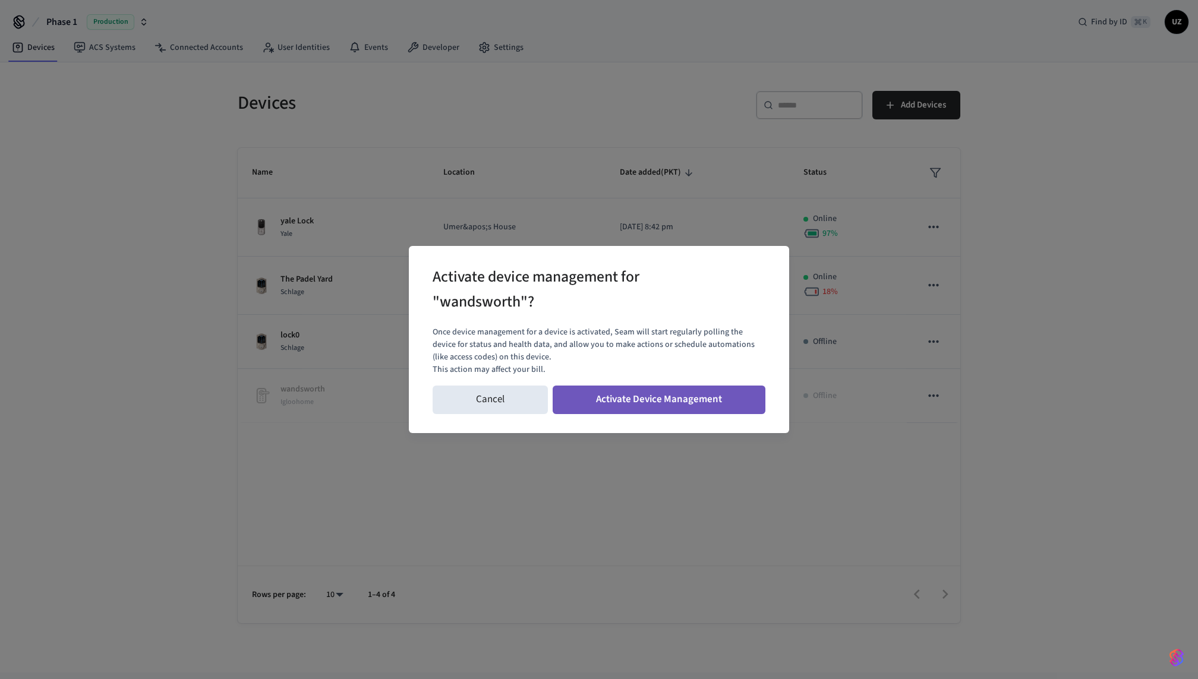
click at [610, 400] on button "Activate Device Management" at bounding box center [659, 400] width 213 height 29
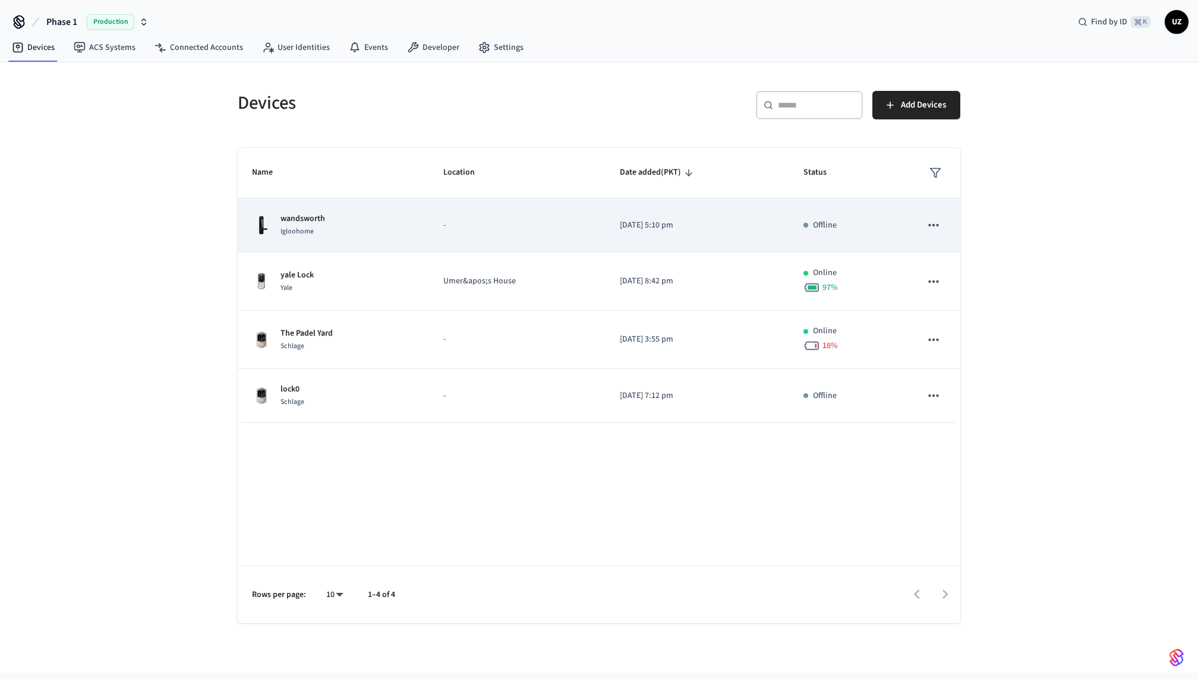
click at [685, 230] on p "[DATE] 5:10 pm" at bounding box center [697, 225] width 155 height 12
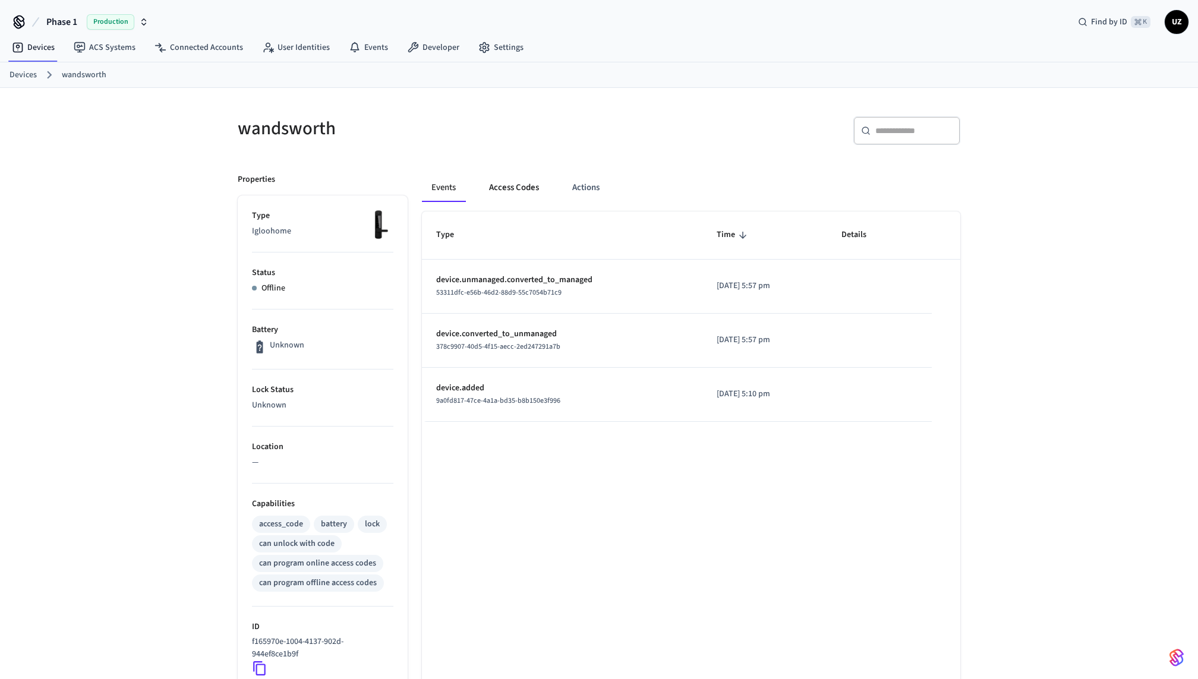
click at [519, 194] on button "Access Codes" at bounding box center [514, 188] width 69 height 29
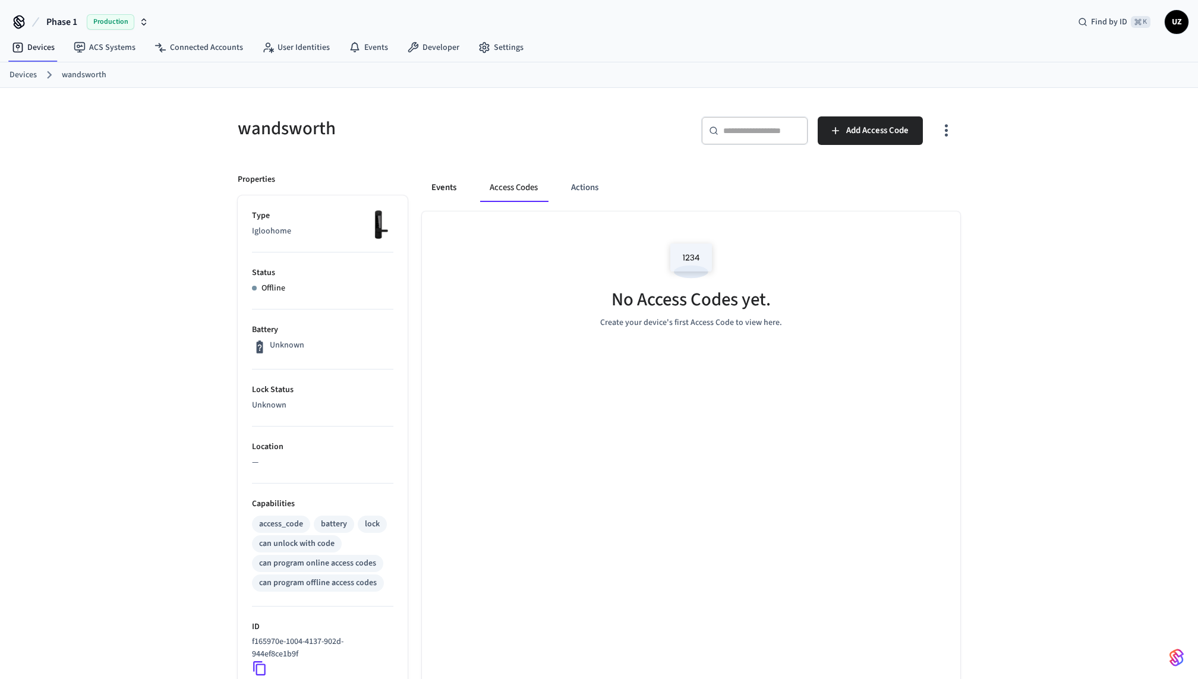
click at [450, 190] on button "Events" at bounding box center [444, 188] width 44 height 29
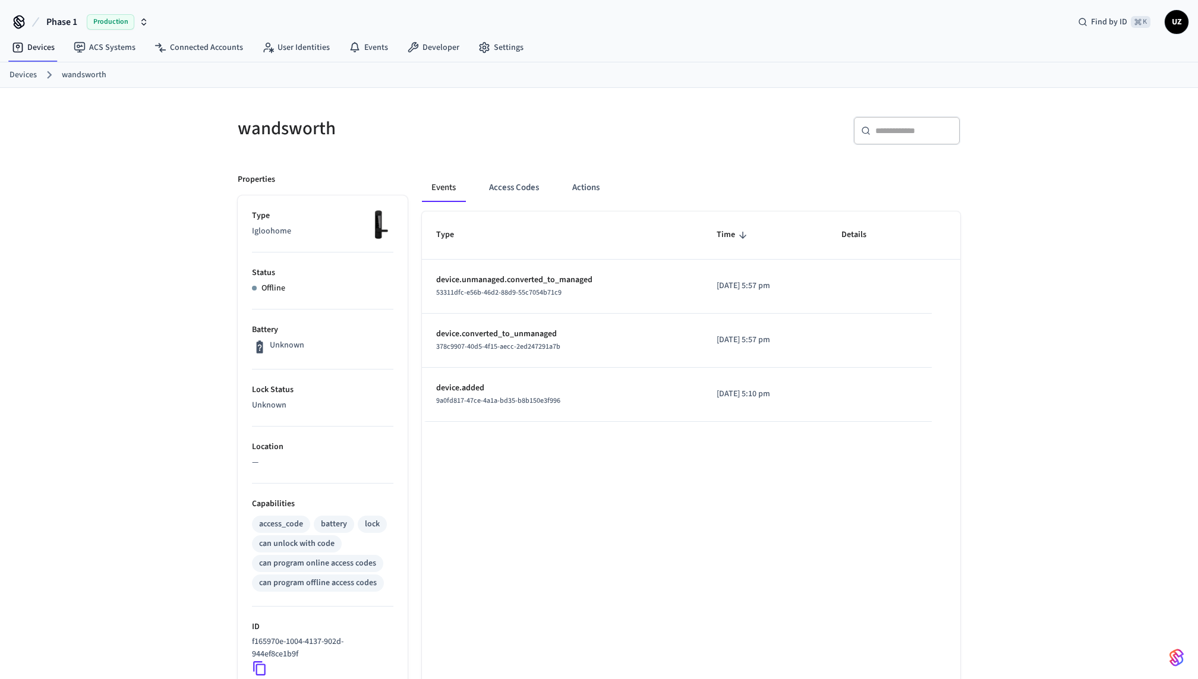
scroll to position [262, 0]
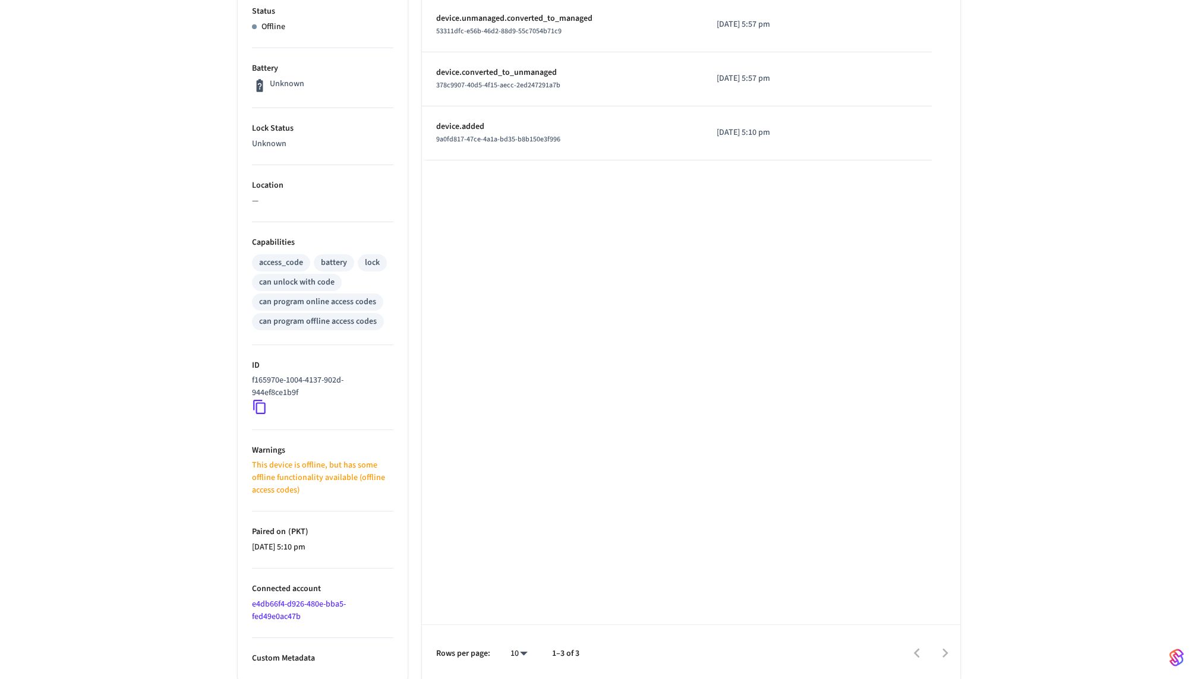
click at [303, 462] on p "This device is offline, but has some offline functionality available (offline a…" at bounding box center [322, 478] width 141 height 37
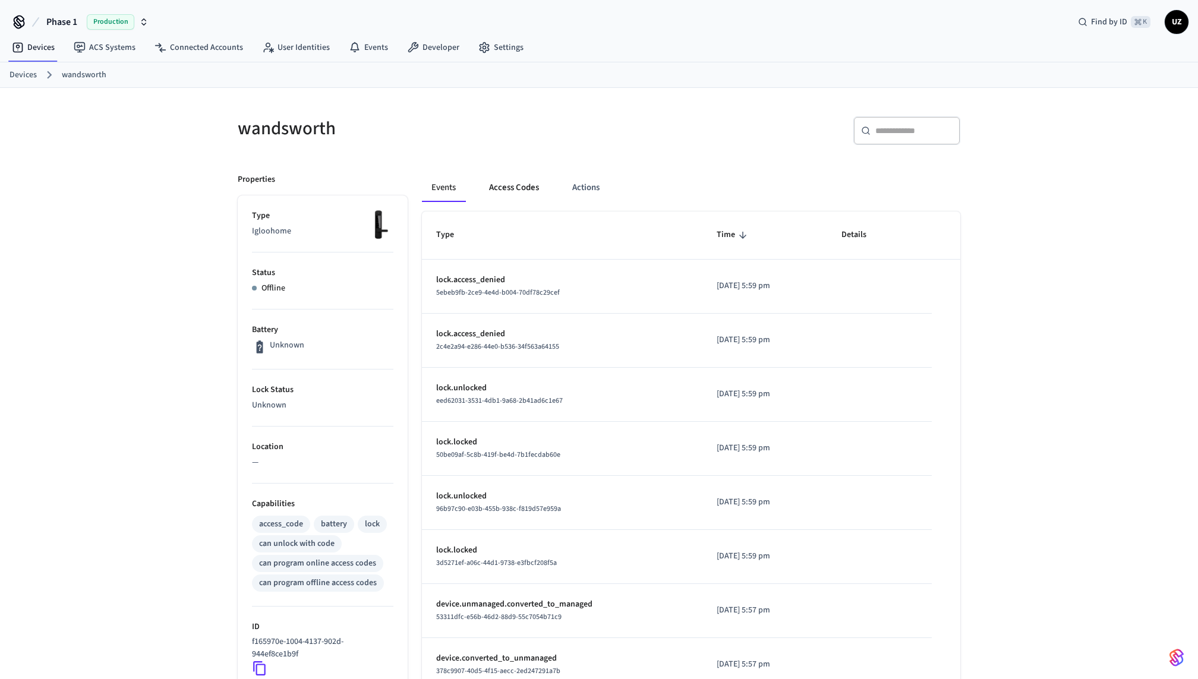
click at [525, 182] on button "Access Codes" at bounding box center [514, 188] width 69 height 29
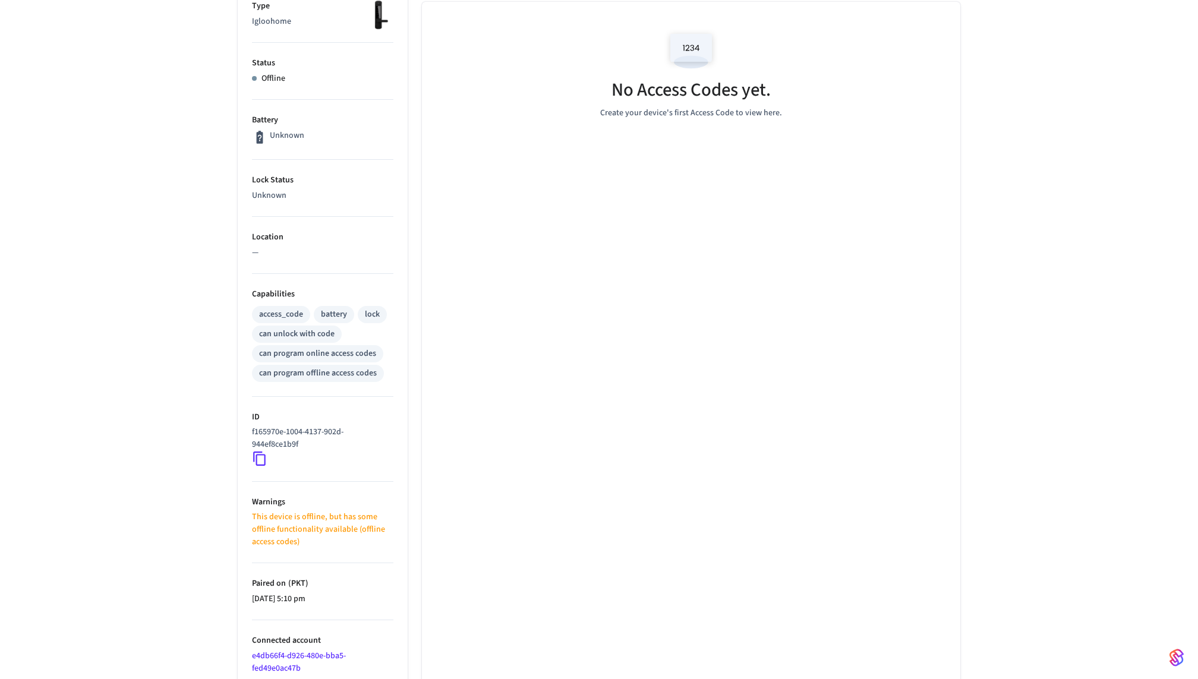
scroll to position [262, 0]
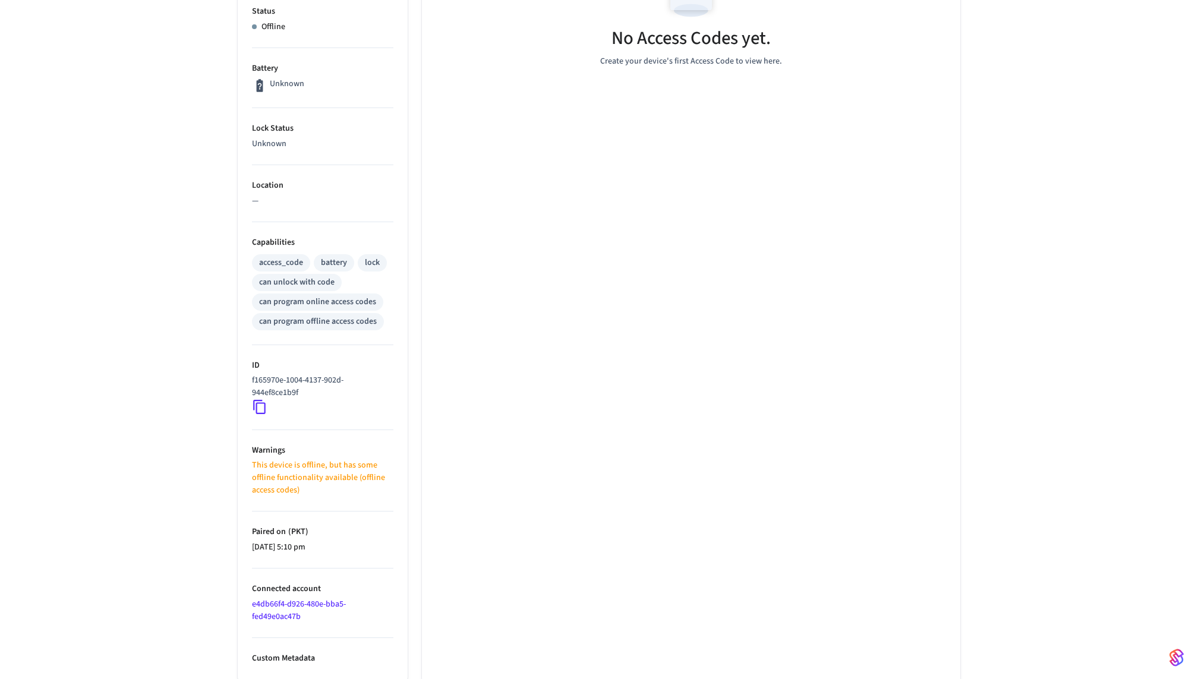
click at [610, 384] on div "No Access Codes yet. Create your device's first Access Code to view here." at bounding box center [691, 316] width 539 height 732
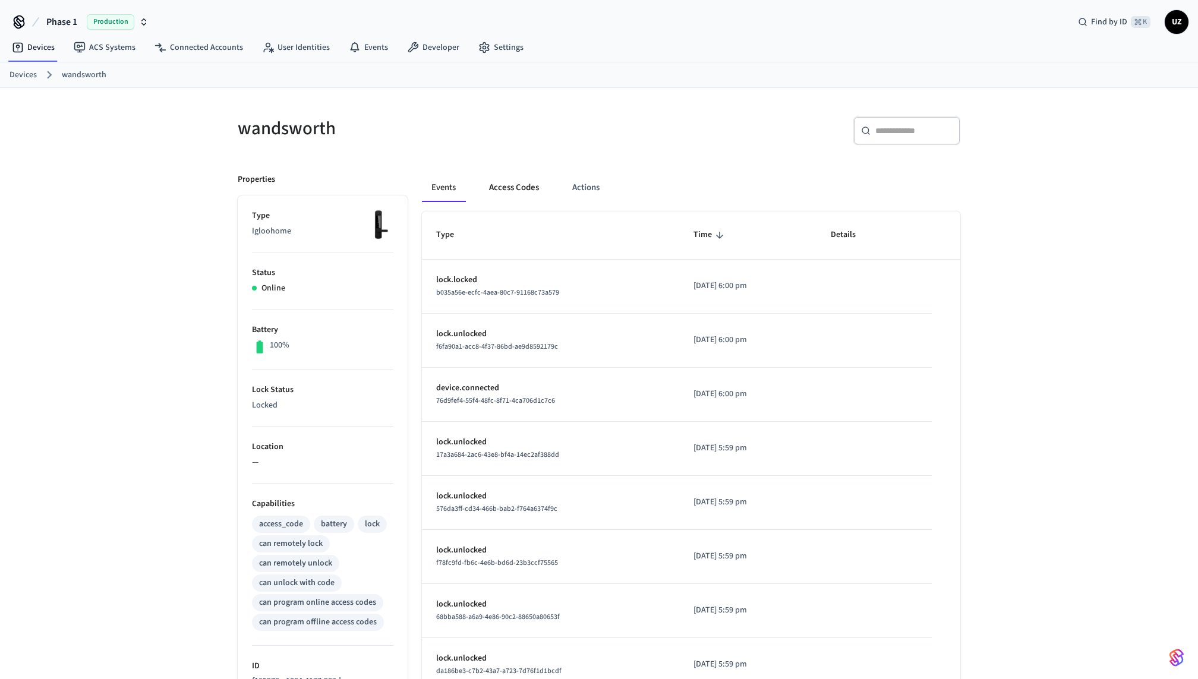
click at [515, 181] on button "Access Codes" at bounding box center [514, 188] width 69 height 29
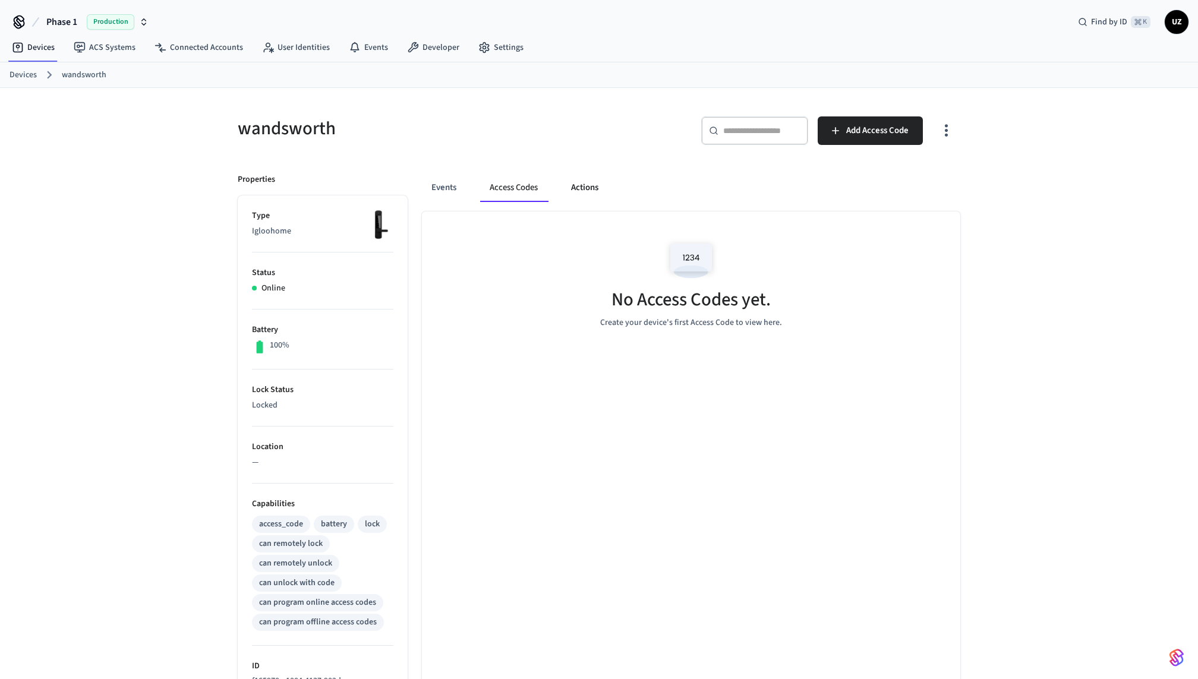
click at [579, 183] on button "Actions" at bounding box center [585, 188] width 46 height 29
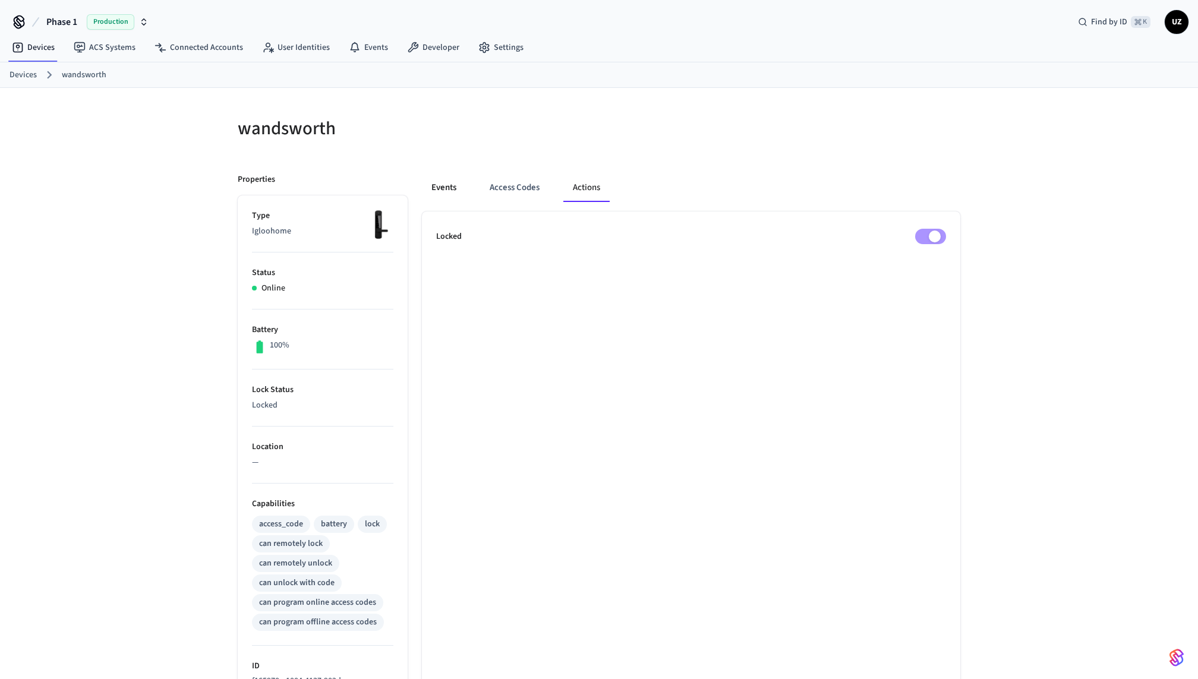
click at [446, 187] on button "Events" at bounding box center [444, 188] width 44 height 29
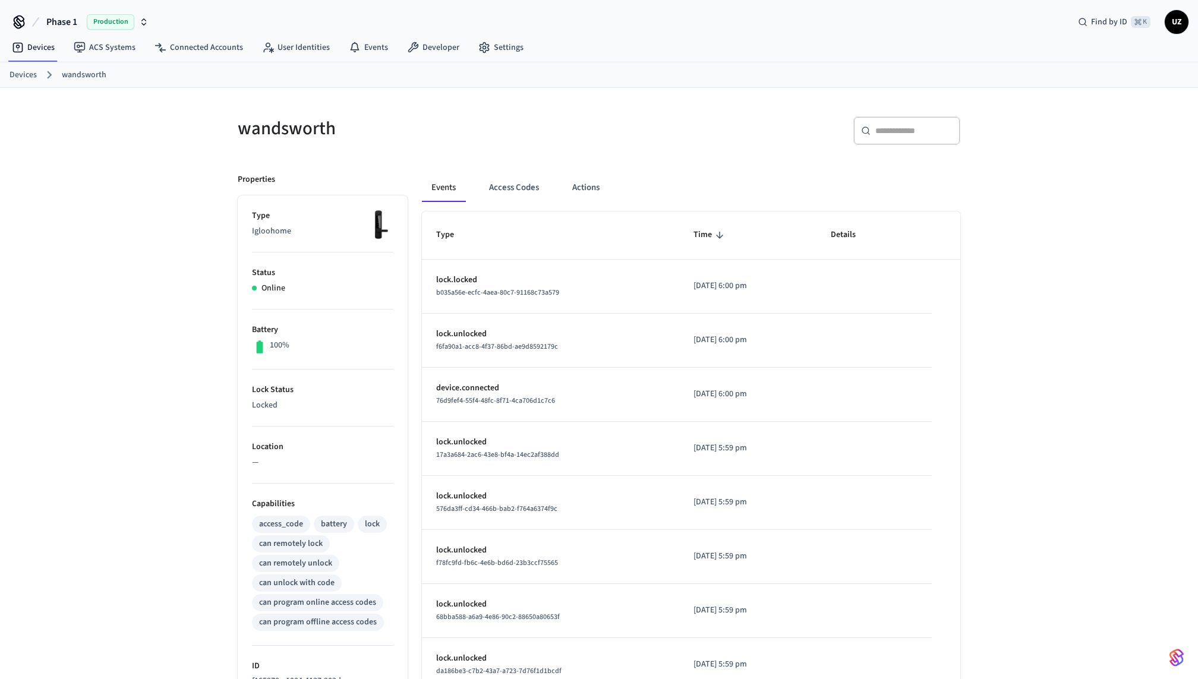
scroll to position [219, 0]
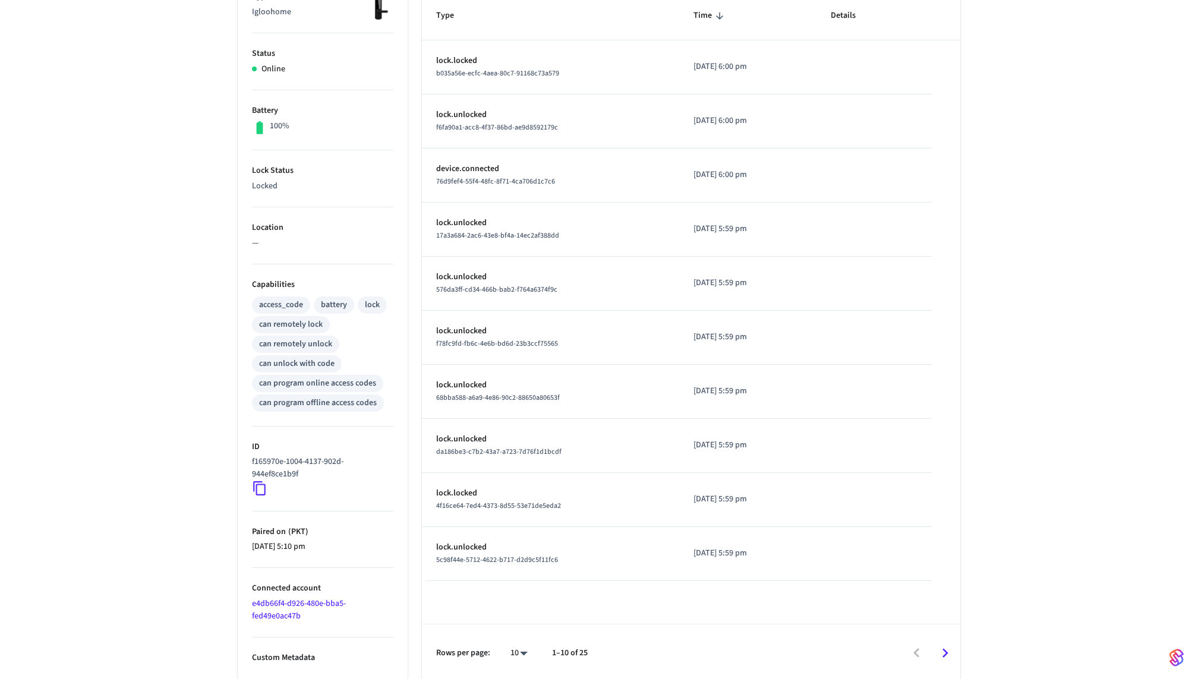
click at [263, 491] on icon at bounding box center [259, 488] width 15 height 15
click at [260, 488] on icon at bounding box center [259, 488] width 15 height 15
click at [263, 489] on icon at bounding box center [259, 488] width 15 height 15
click at [260, 485] on icon at bounding box center [259, 488] width 15 height 15
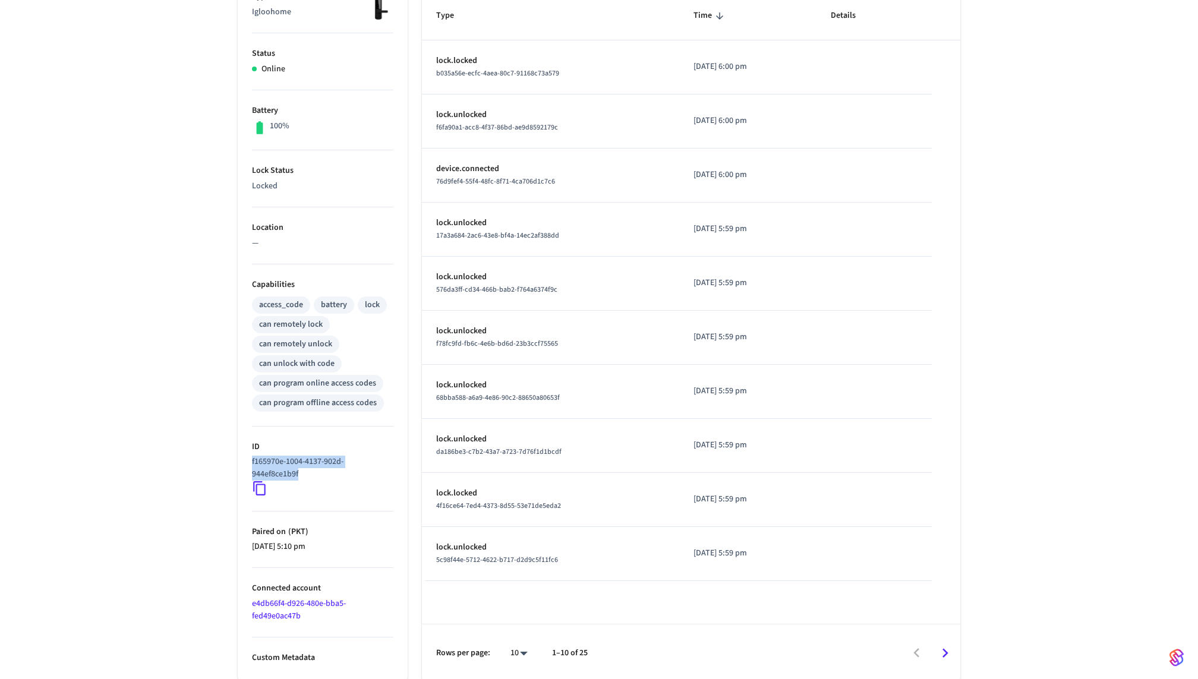
drag, startPoint x: 299, startPoint y: 476, endPoint x: 248, endPoint y: 463, distance: 52.8
click at [248, 463] on ul "Type Igloohome Status Online Battery 100% Lock Status Locked Location — Capabil…" at bounding box center [323, 329] width 170 height 706
copy p "f165970e-1004-4137-902d-944ef8ce1b9f"
click at [309, 423] on li "Capabilities access_code battery lock can remotely lock can remotely unlock can…" at bounding box center [322, 346] width 141 height 162
drag, startPoint x: 299, startPoint y: 473, endPoint x: 251, endPoint y: 464, distance: 48.3
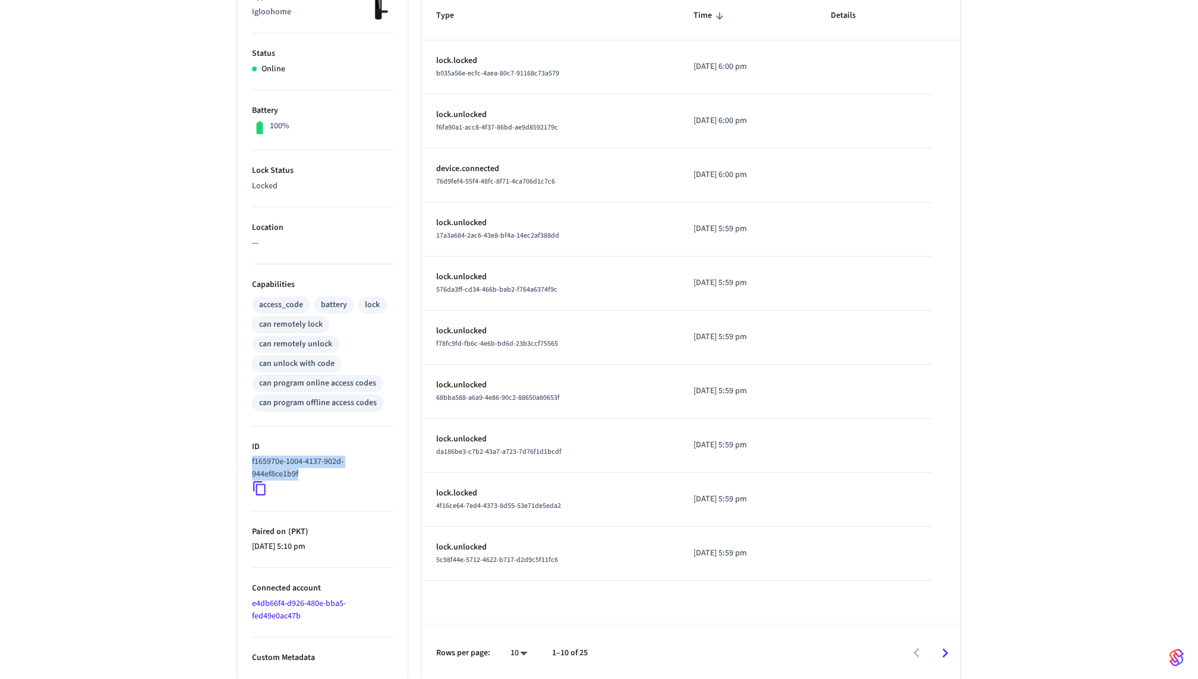
click at [251, 464] on ul "Type Igloohome Status Online Battery 100% Lock Status Locked Location — Capabil…" at bounding box center [323, 329] width 170 height 706
copy p "f165970e-1004-4137-902d-944ef8ce1b9f"
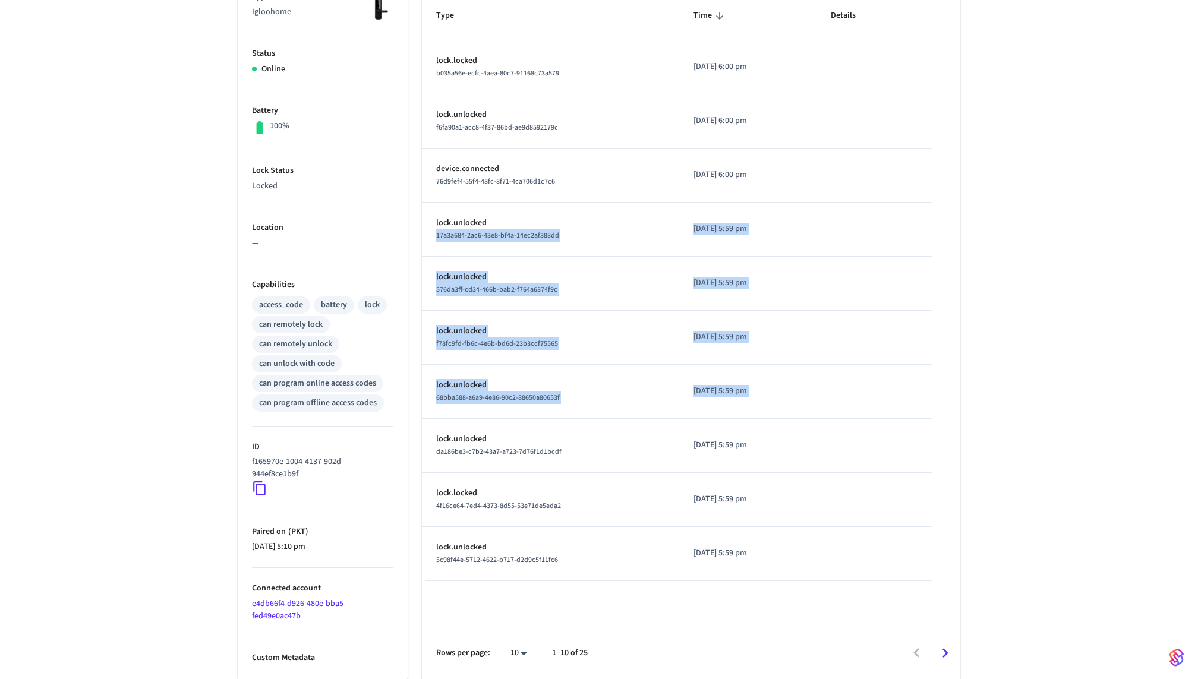
drag, startPoint x: 613, startPoint y: 225, endPoint x: 613, endPoint y: 419, distance: 193.2
click at [613, 419] on tbody "lock.locked b035a56e-ecfc-4aea-80c7-91168c73a579 2025/09/03 at 6:00 pm lock.unl…" at bounding box center [691, 310] width 539 height 541
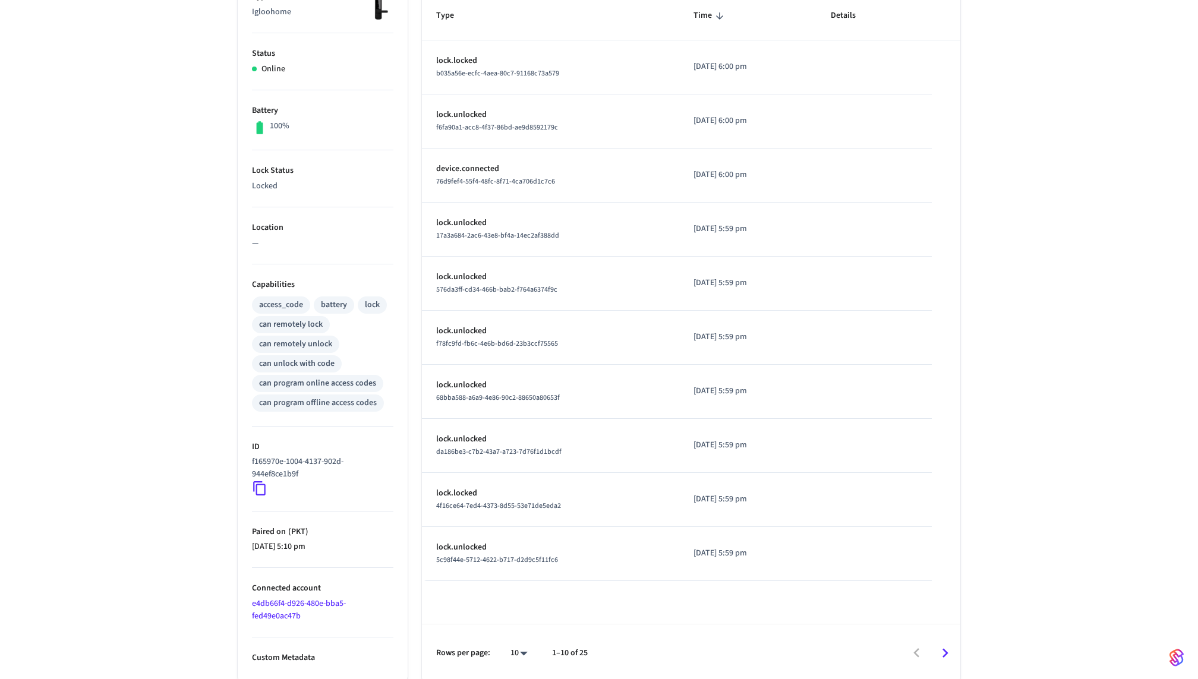
click at [578, 465] on td "lock.unlocked da186be3-c7b2-43a7-a723-7d76f1d1bcdf" at bounding box center [550, 446] width 257 height 54
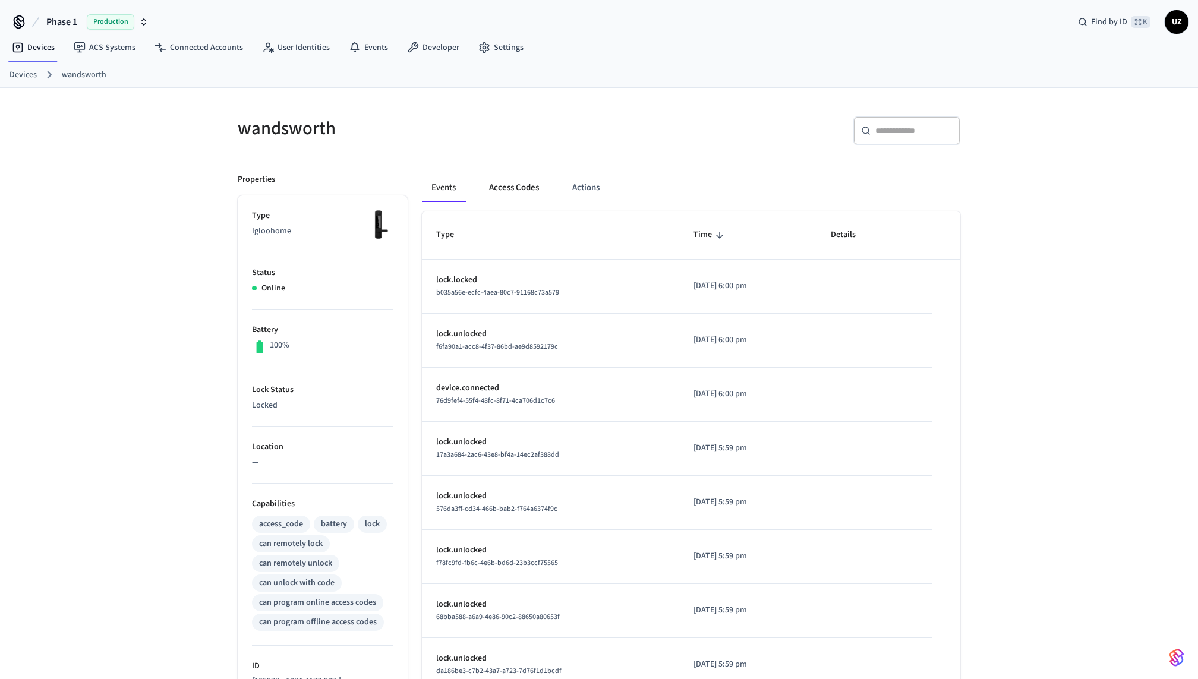
click at [524, 182] on button "Access Codes" at bounding box center [514, 188] width 69 height 29
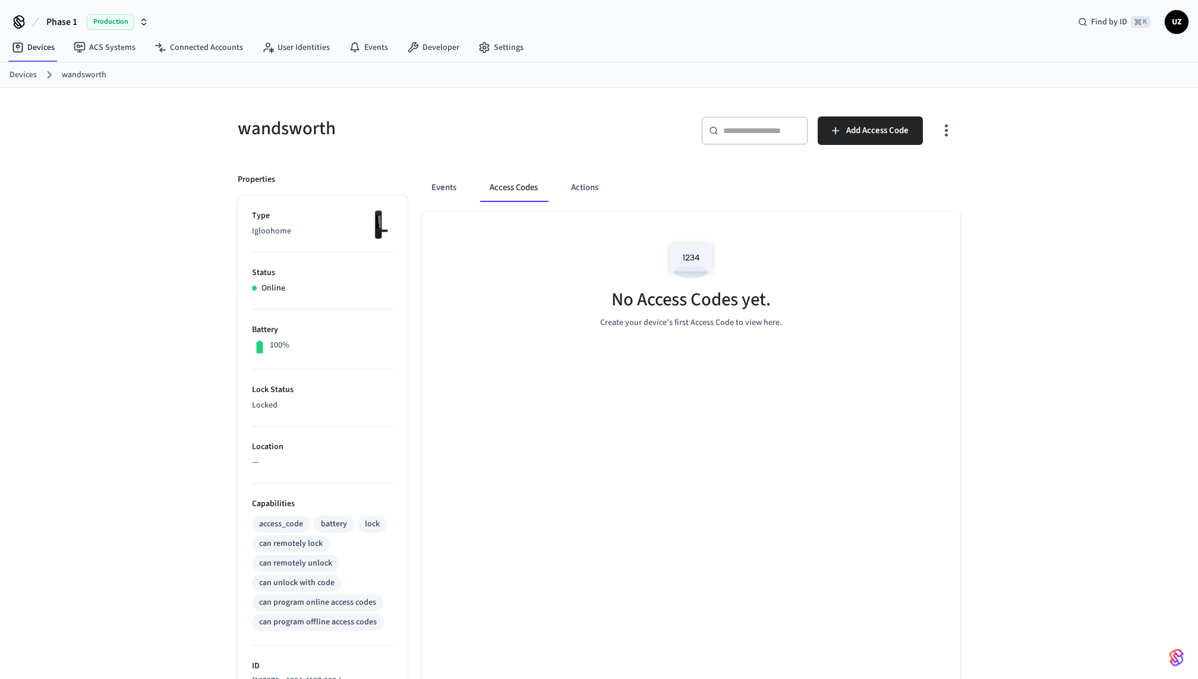
click at [864, 147] on div "​ ​ Add Access Code" at bounding box center [783, 136] width 354 height 38
click at [854, 139] on button "Add Access Code" at bounding box center [870, 131] width 105 height 29
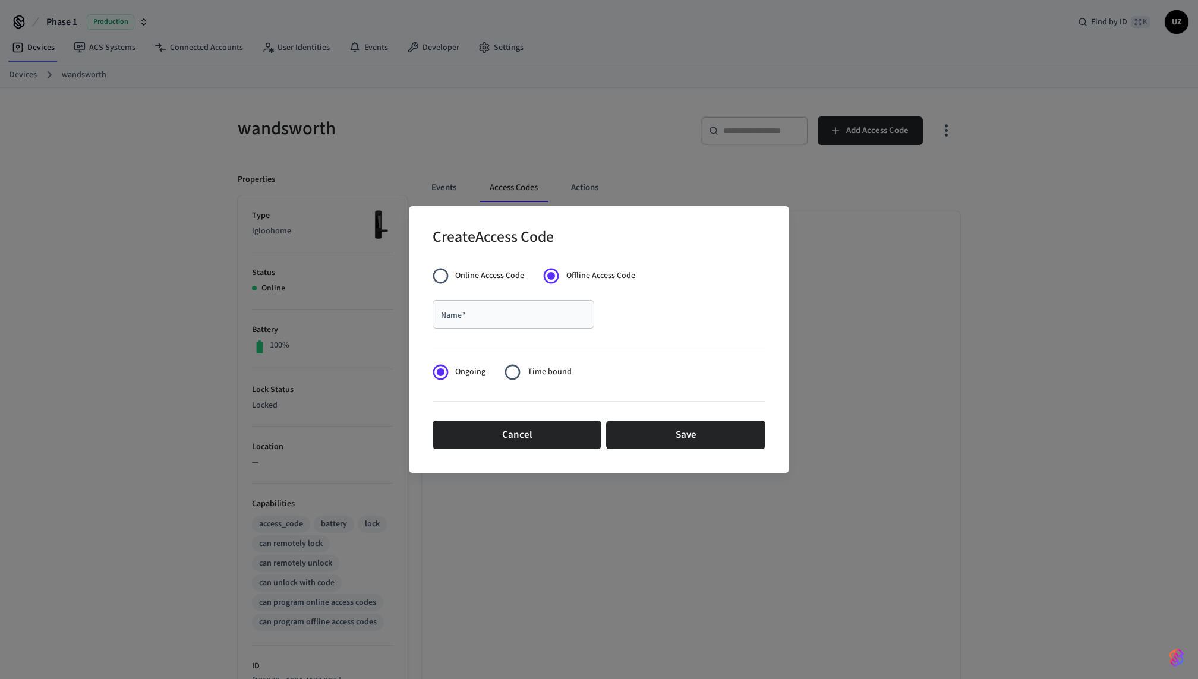
click at [523, 319] on input "Name   *" at bounding box center [513, 315] width 147 height 12
type input "********"
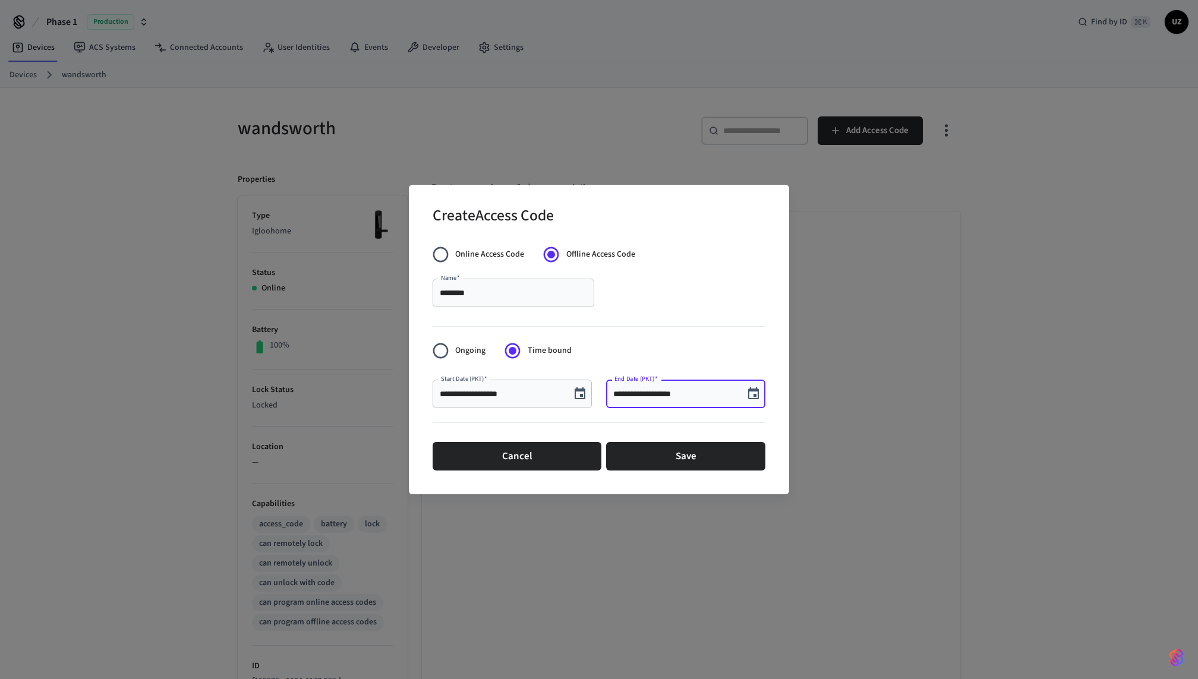
click at [703, 393] on input "**********" at bounding box center [675, 394] width 124 height 12
click at [673, 399] on input "**********" at bounding box center [675, 394] width 124 height 12
type input "**********"
click at [669, 447] on button "Save" at bounding box center [685, 456] width 159 height 29
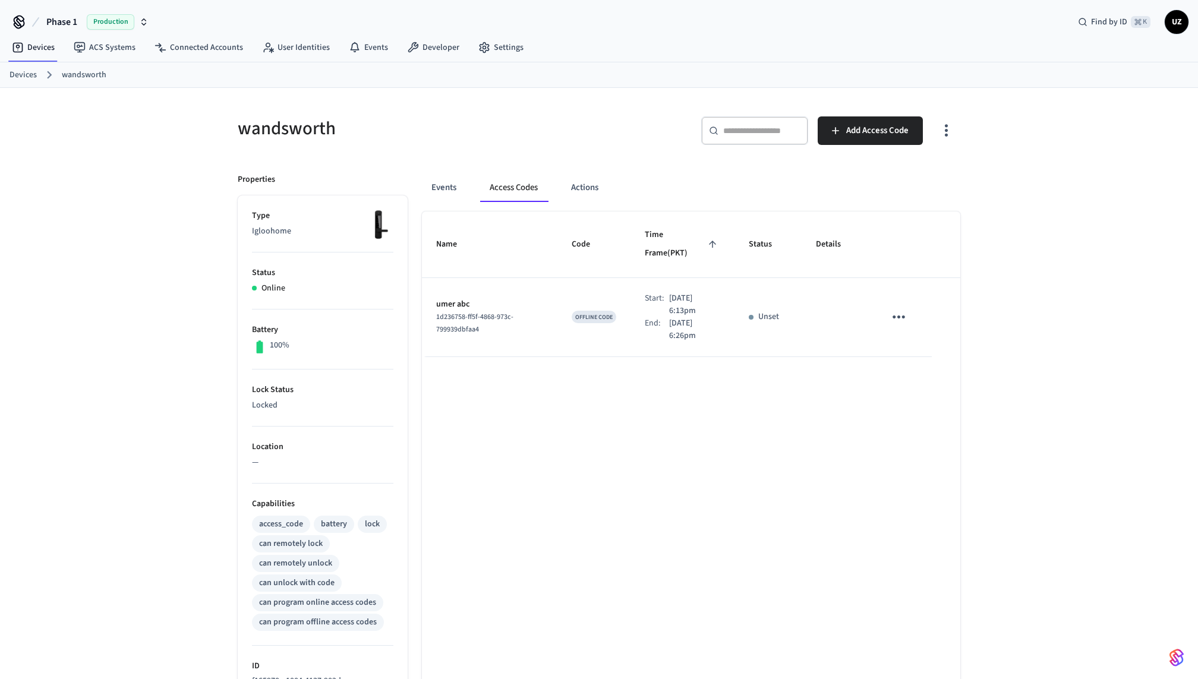
click at [614, 343] on div "Name Code Time Frame (PKT) Status Details umer abc 1d236758-ff5f-4868-973c-7999…" at bounding box center [691, 557] width 539 height 690
click at [854, 132] on span "Add Access Code" at bounding box center [878, 130] width 62 height 15
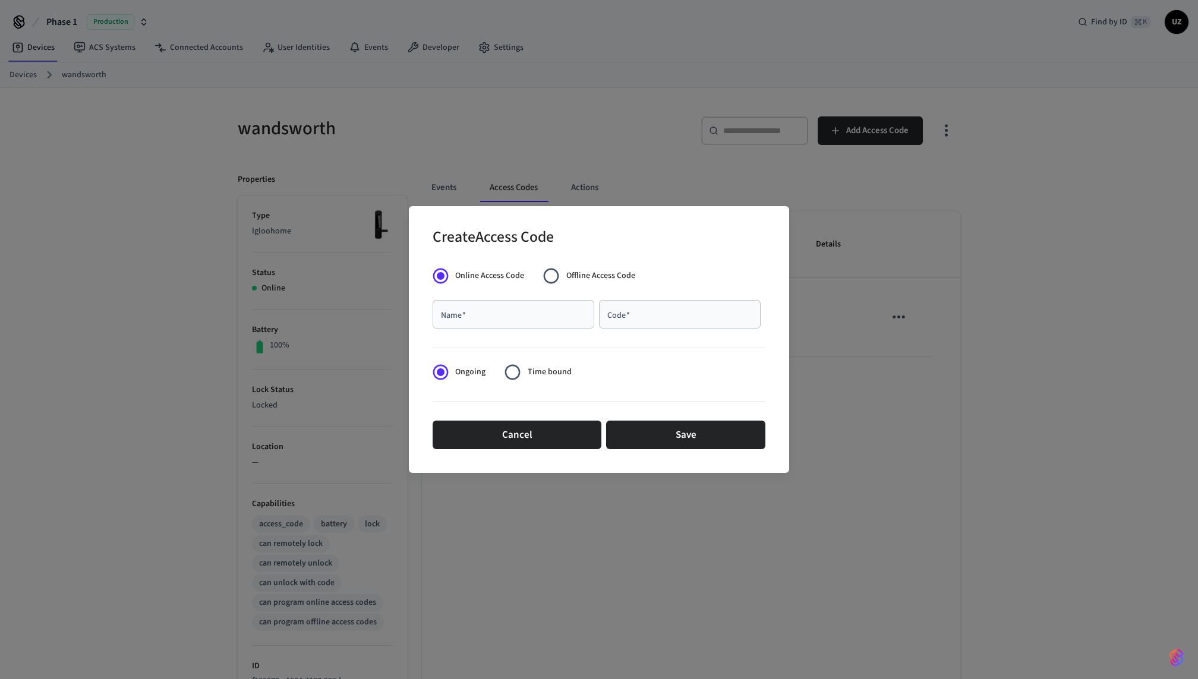
click at [588, 183] on div "Create Access Code Online Access Code Offline Access Code Name   * Name   * Cod…" at bounding box center [599, 339] width 1198 height 679
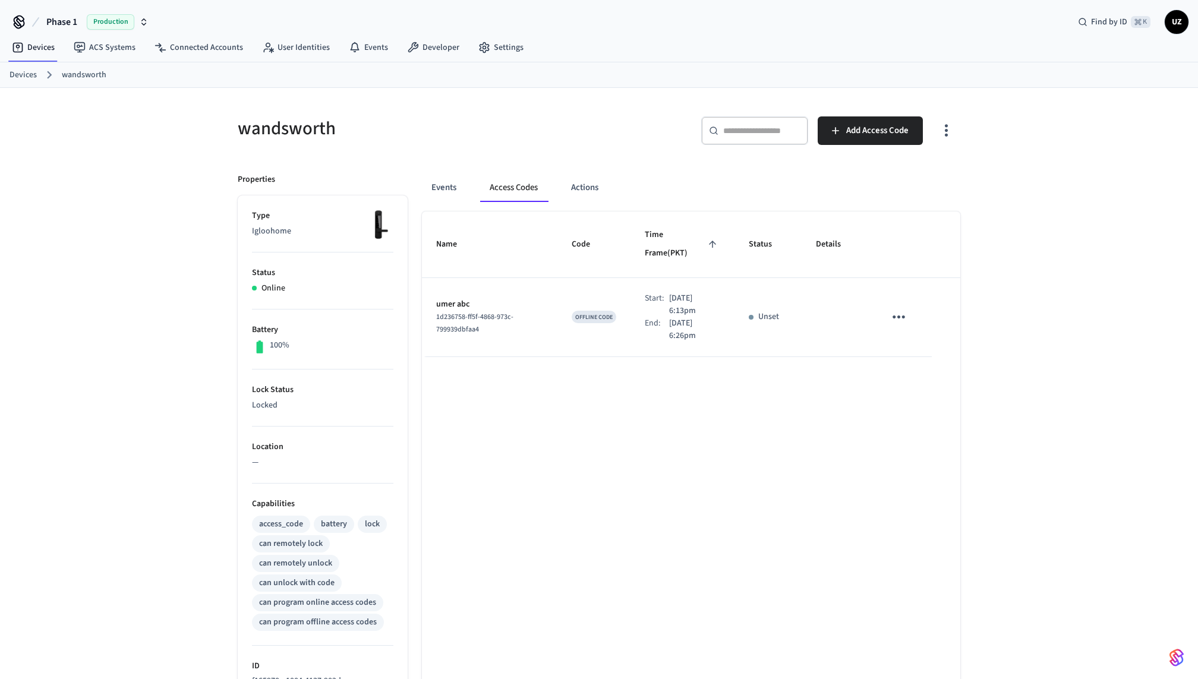
click at [580, 313] on span "OFFLINE CODE" at bounding box center [593, 317] width 37 height 8
click at [590, 348] on div "Name Code Time Frame (PKT) Status Details umer abc 1d236758-ff5f-4868-973c-7999…" at bounding box center [691, 557] width 539 height 690
click at [917, 297] on td "sticky table" at bounding box center [901, 317] width 61 height 79
click at [903, 316] on icon "sticky table" at bounding box center [899, 317] width 12 height 3
click at [855, 298] on div at bounding box center [599, 339] width 1198 height 679
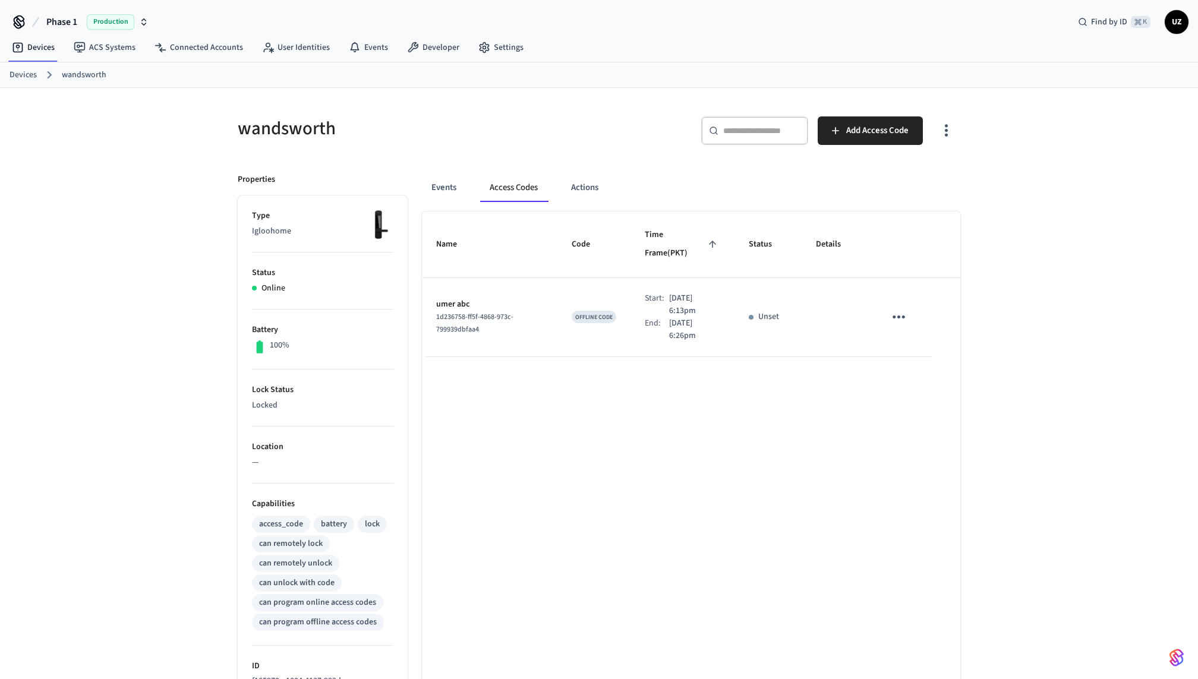
click at [788, 299] on td "Unset" at bounding box center [768, 317] width 67 height 79
click at [759, 311] on div "Unset" at bounding box center [768, 317] width 39 height 12
click at [589, 327] on td "OFFLINE CODE" at bounding box center [594, 317] width 73 height 79
click at [867, 135] on span "Add Access Code" at bounding box center [878, 130] width 62 height 15
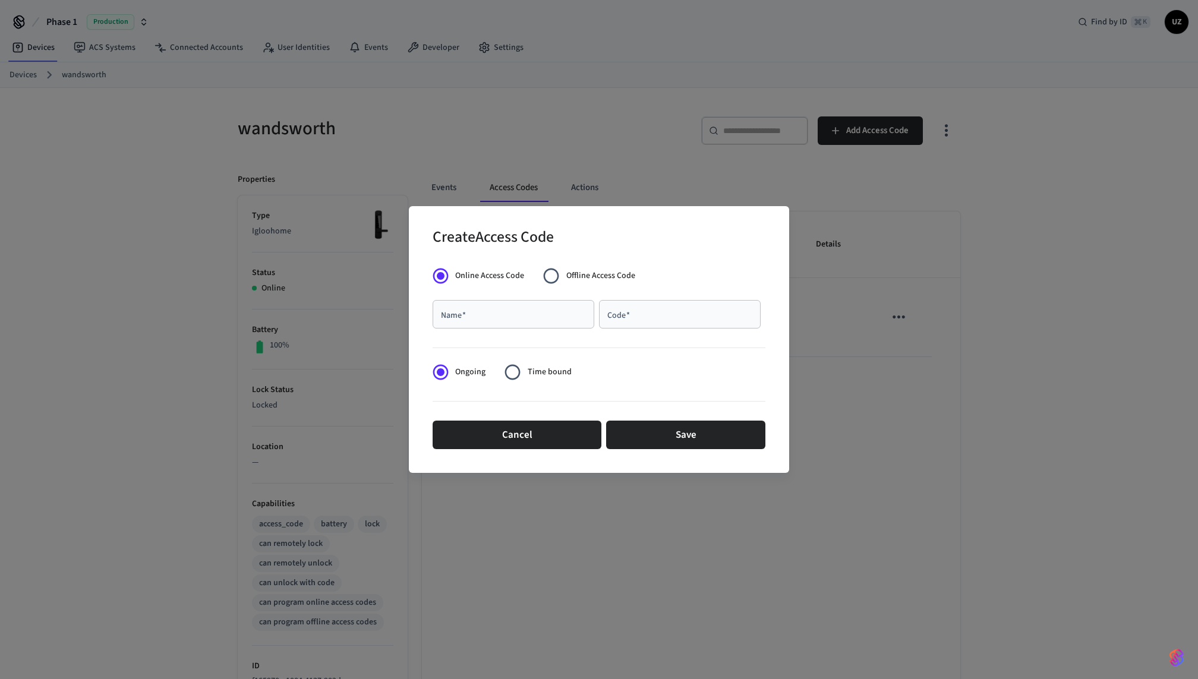
click at [499, 312] on input "Name   *" at bounding box center [513, 315] width 147 height 12
type input "**********"
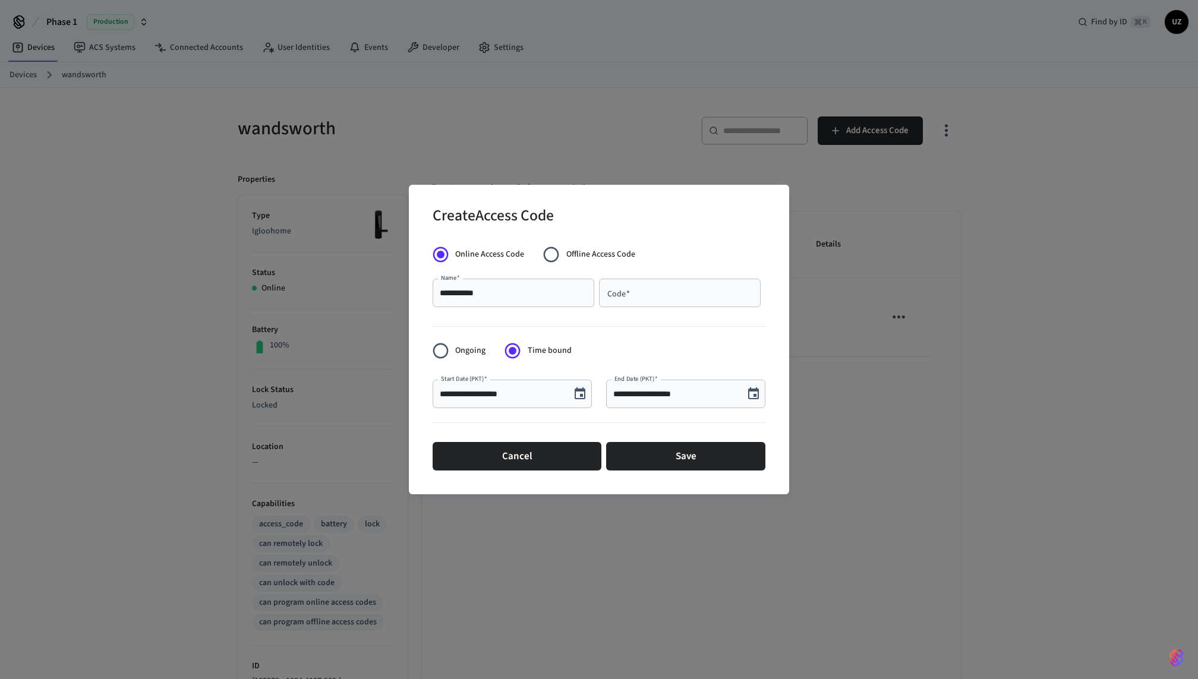
click at [674, 398] on input "**********" at bounding box center [675, 394] width 124 height 12
click at [662, 394] on input "**********" at bounding box center [675, 394] width 124 height 12
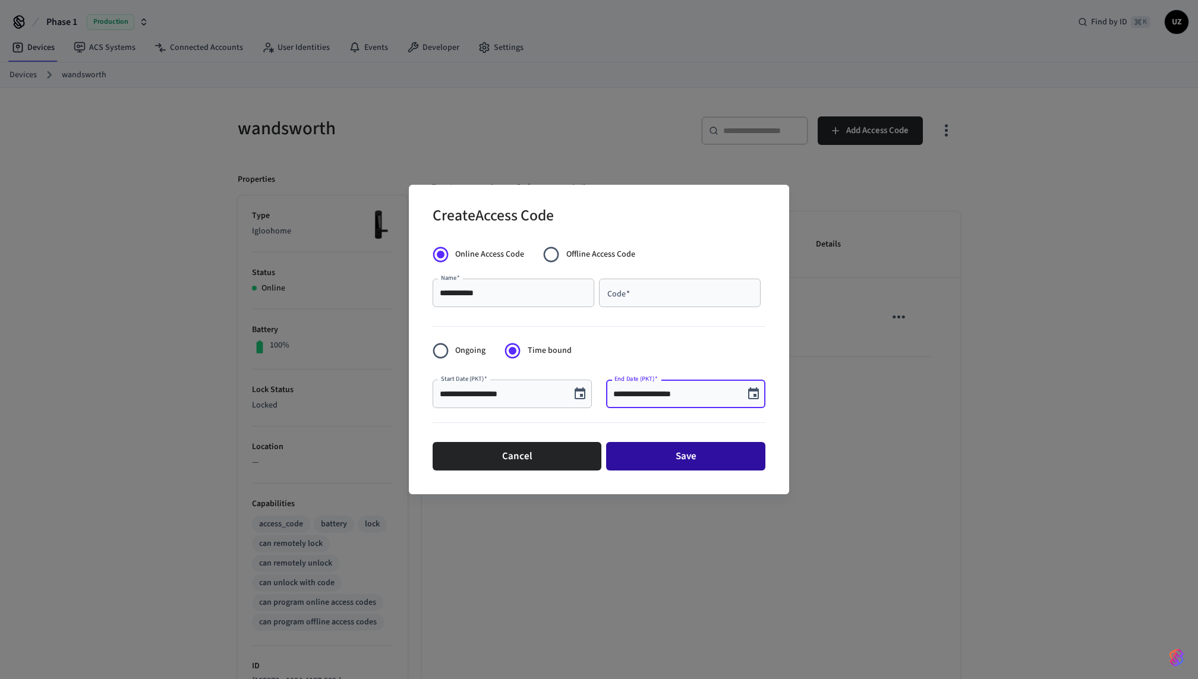
type input "**********"
click at [688, 448] on button "Save" at bounding box center [685, 456] width 159 height 29
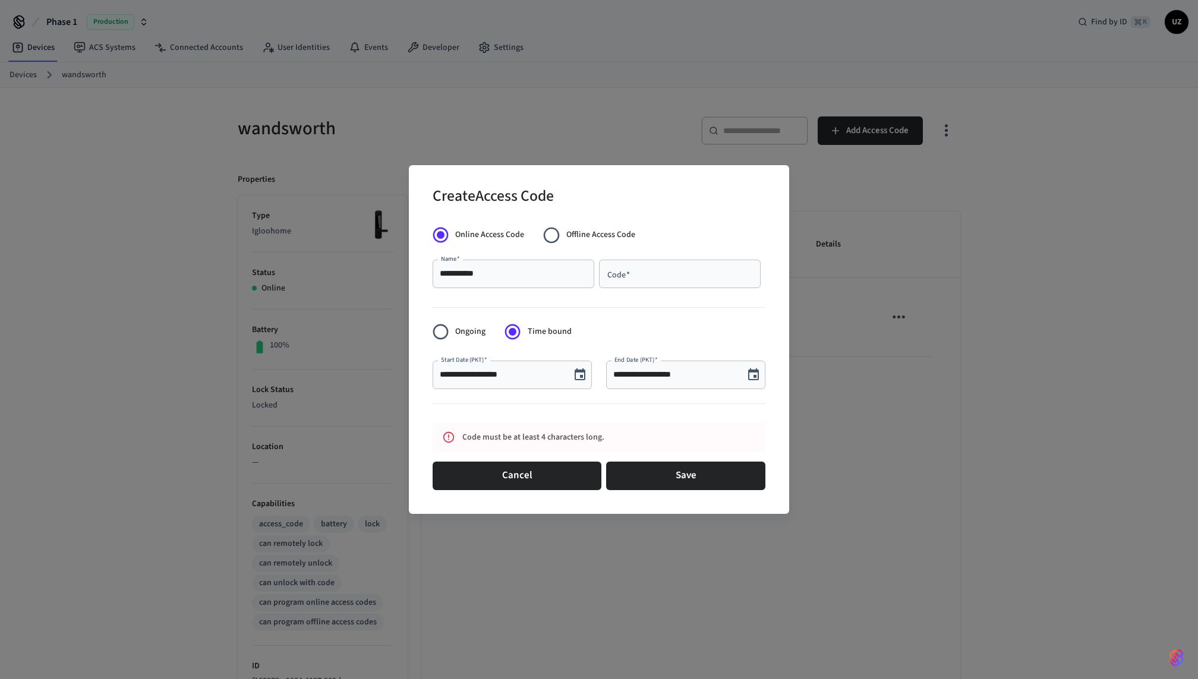
click at [628, 275] on input "Code   *" at bounding box center [679, 274] width 147 height 12
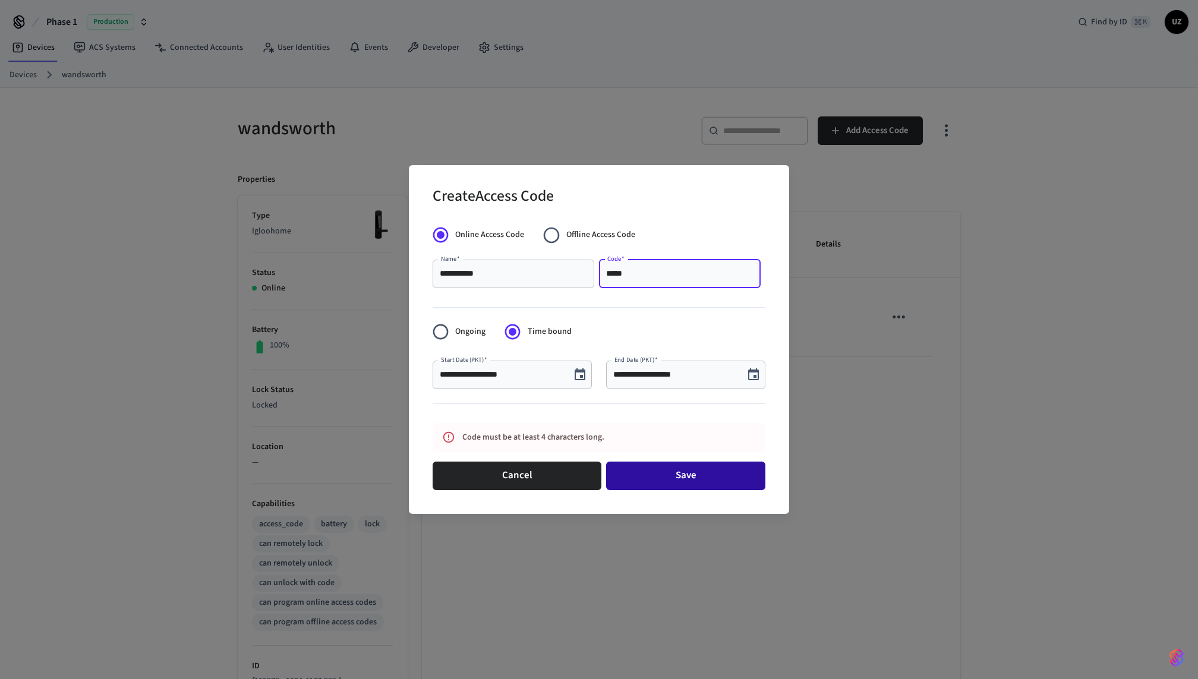
type input "*****"
click at [677, 480] on button "Save" at bounding box center [685, 476] width 159 height 29
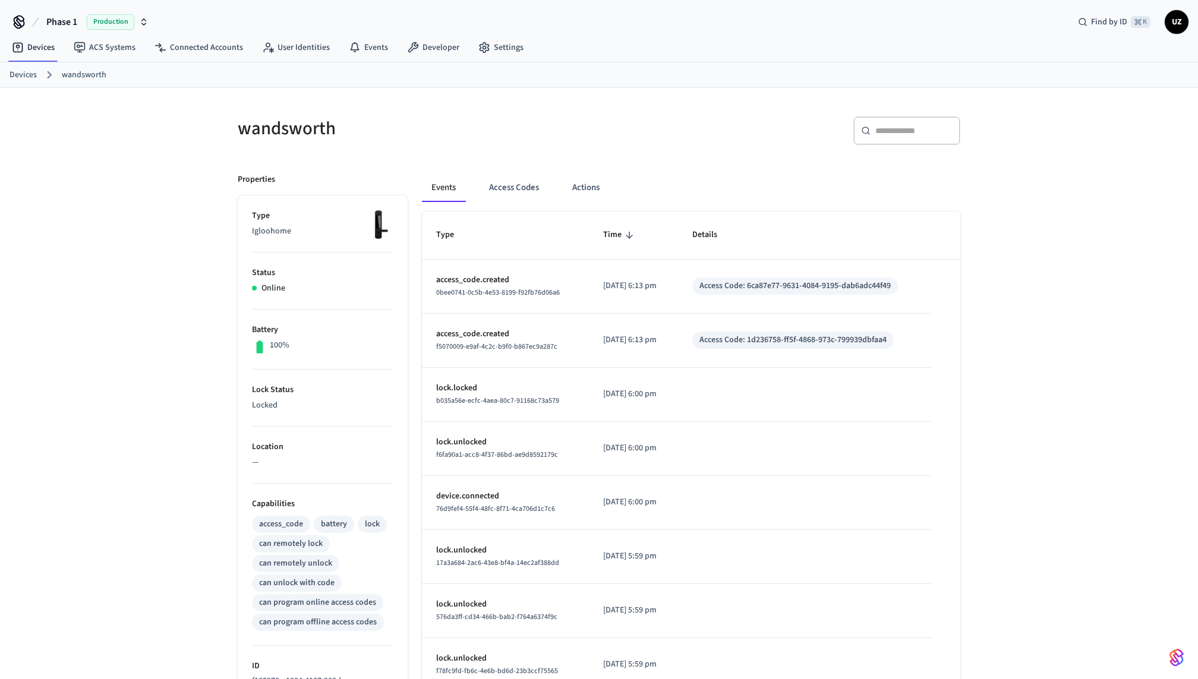
click at [511, 171] on div "Events Access Codes Actions Type Time Details access_code.created 0bee0741-0c5b…" at bounding box center [684, 530] width 553 height 742
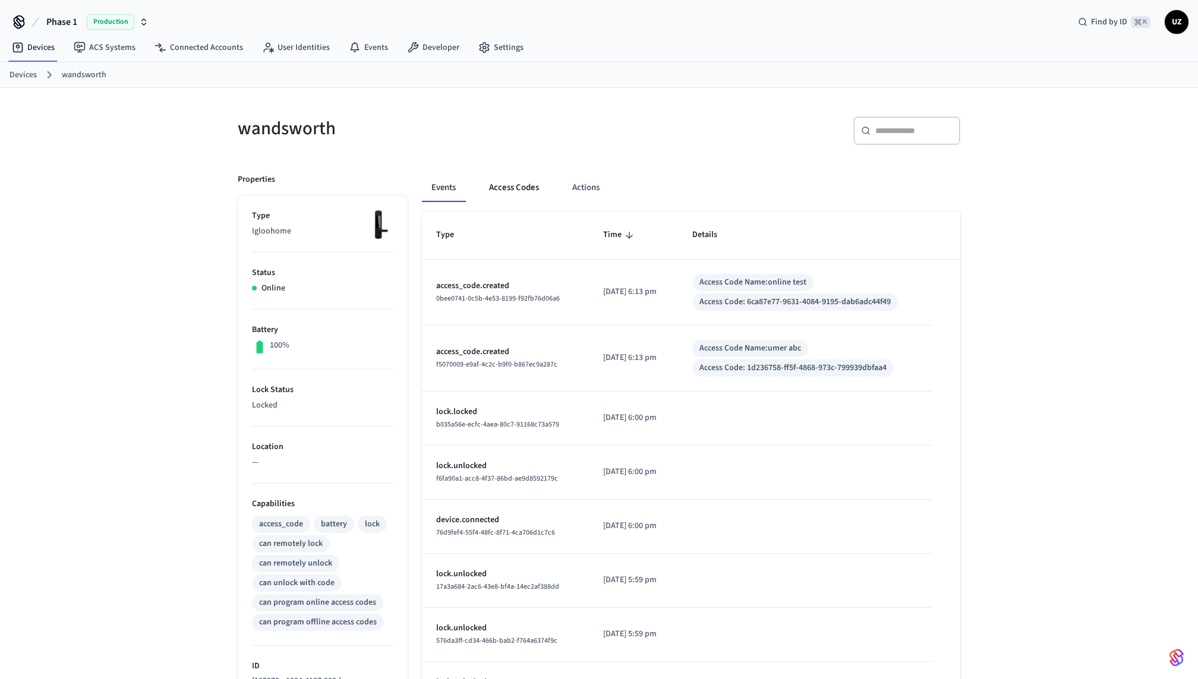
click at [509, 188] on button "Access Codes" at bounding box center [514, 188] width 69 height 29
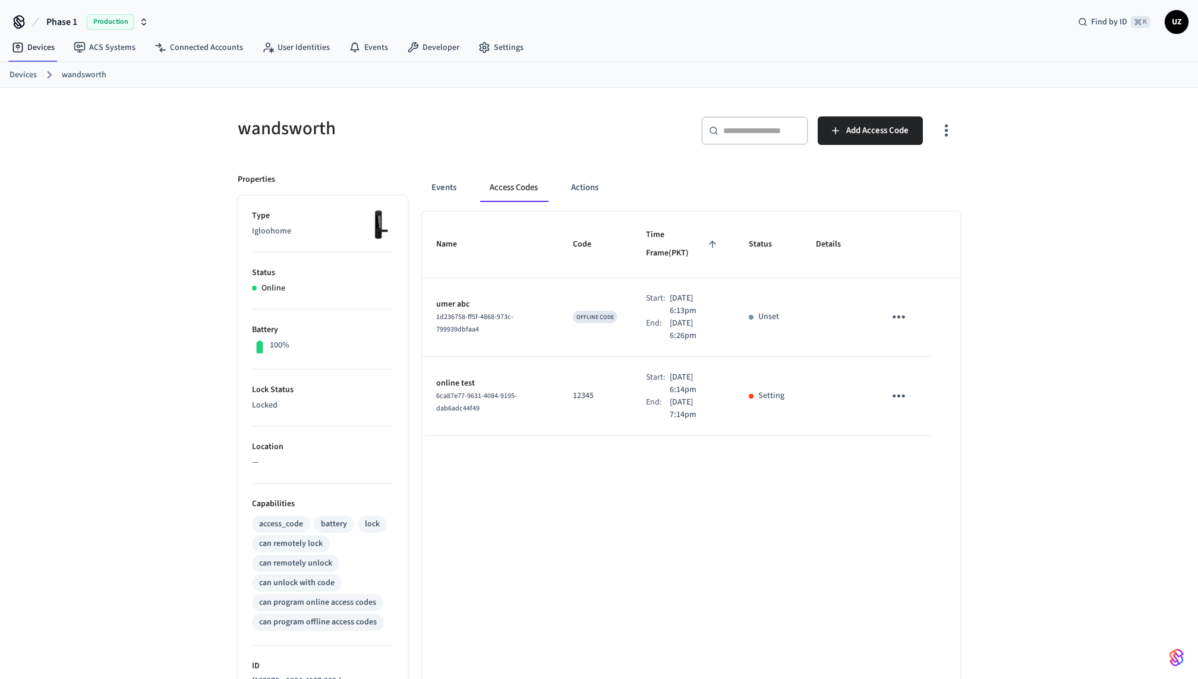
click at [612, 498] on div "Name Code Time Frame (PKT) Status Details umer abc 1d236758-ff5f-4868-973c-7999…" at bounding box center [691, 557] width 539 height 690
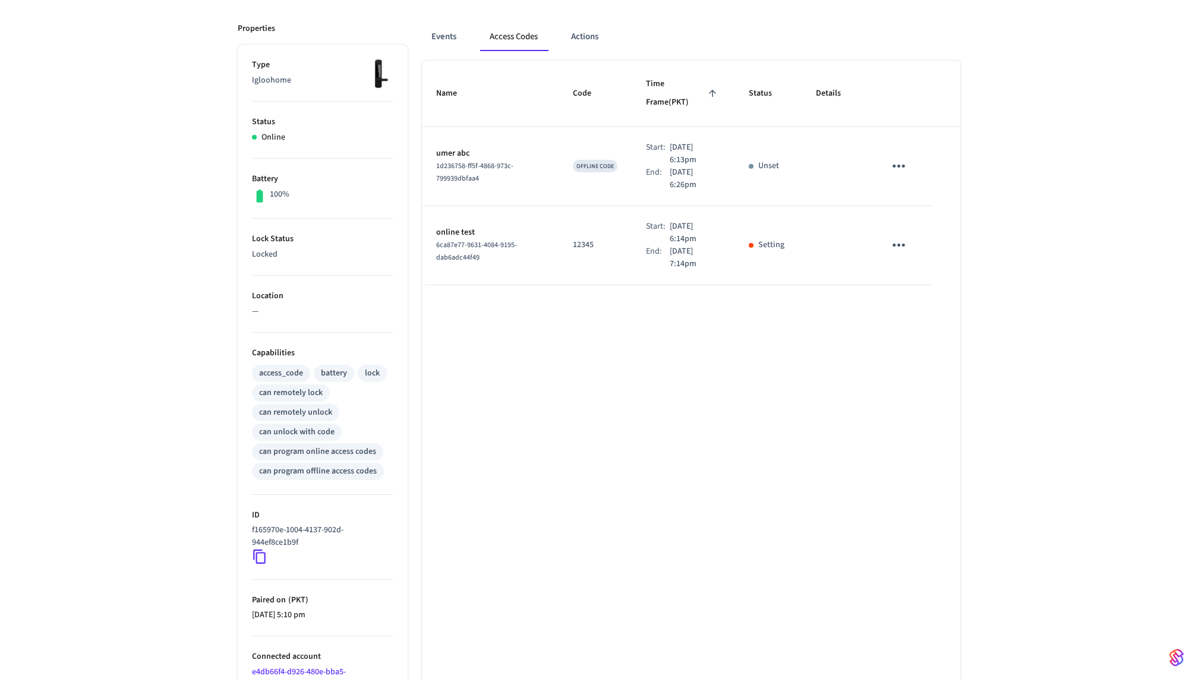
scroll to position [158, 0]
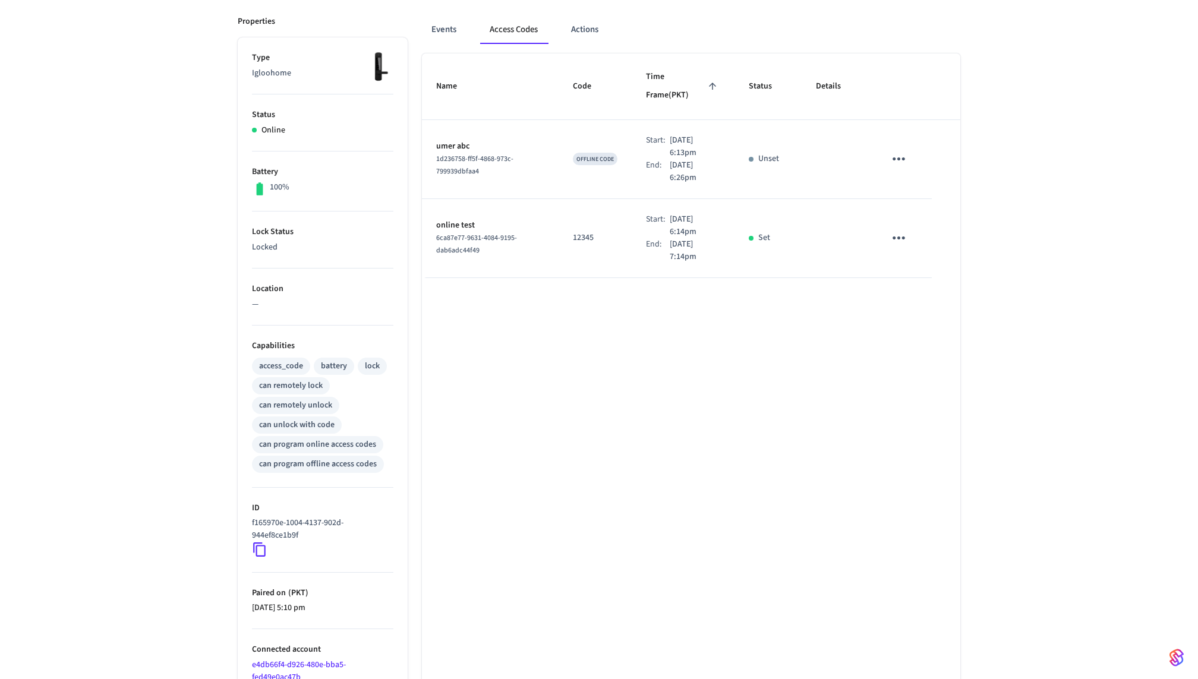
click at [615, 350] on div "Name Code Time Frame (PKT) Status Details umer abc 1d236758-ff5f-4868-973c-7999…" at bounding box center [691, 399] width 539 height 690
click at [769, 153] on p "Unset" at bounding box center [769, 159] width 21 height 12
click at [764, 153] on p "Unset" at bounding box center [769, 159] width 21 height 12
click at [754, 153] on div "Unset" at bounding box center [768, 159] width 39 height 12
click at [767, 153] on p "Unset" at bounding box center [769, 159] width 21 height 12
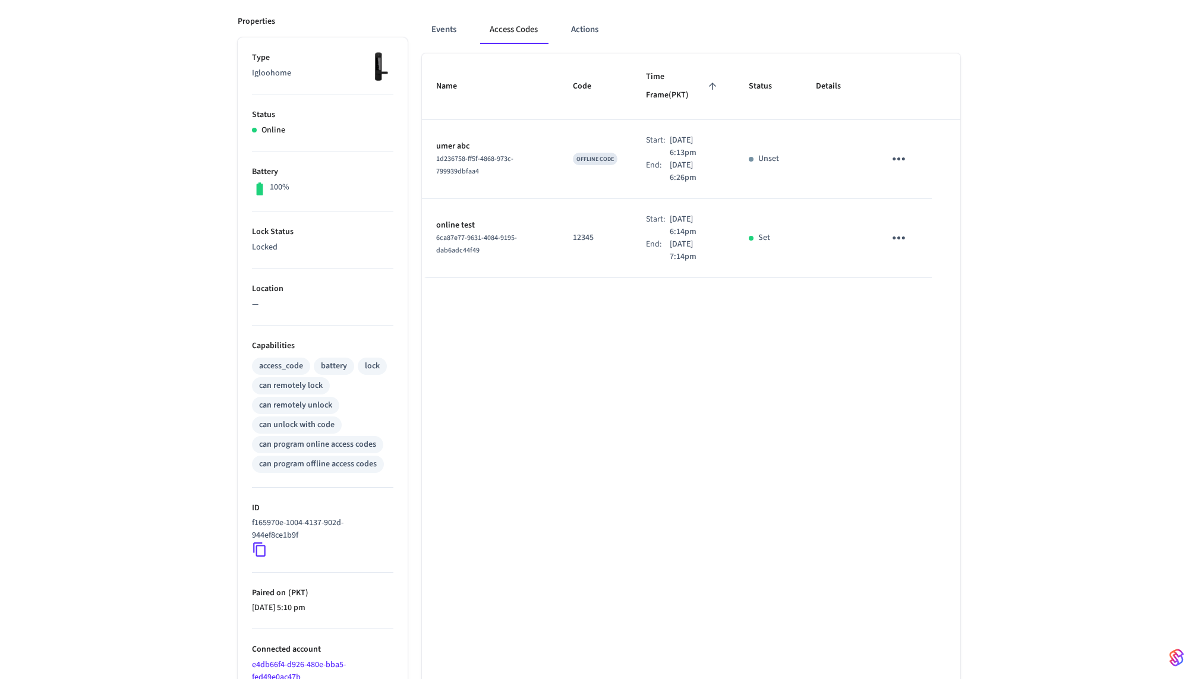
click at [750, 157] on div "sticky table" at bounding box center [751, 159] width 5 height 5
click at [577, 155] on span "OFFLINE CODE" at bounding box center [595, 159] width 37 height 8
click at [596, 288] on div "Name Code Time Frame (PKT) Status Details umer abc 1d236758-ff5f-4868-973c-7999…" at bounding box center [691, 399] width 539 height 690
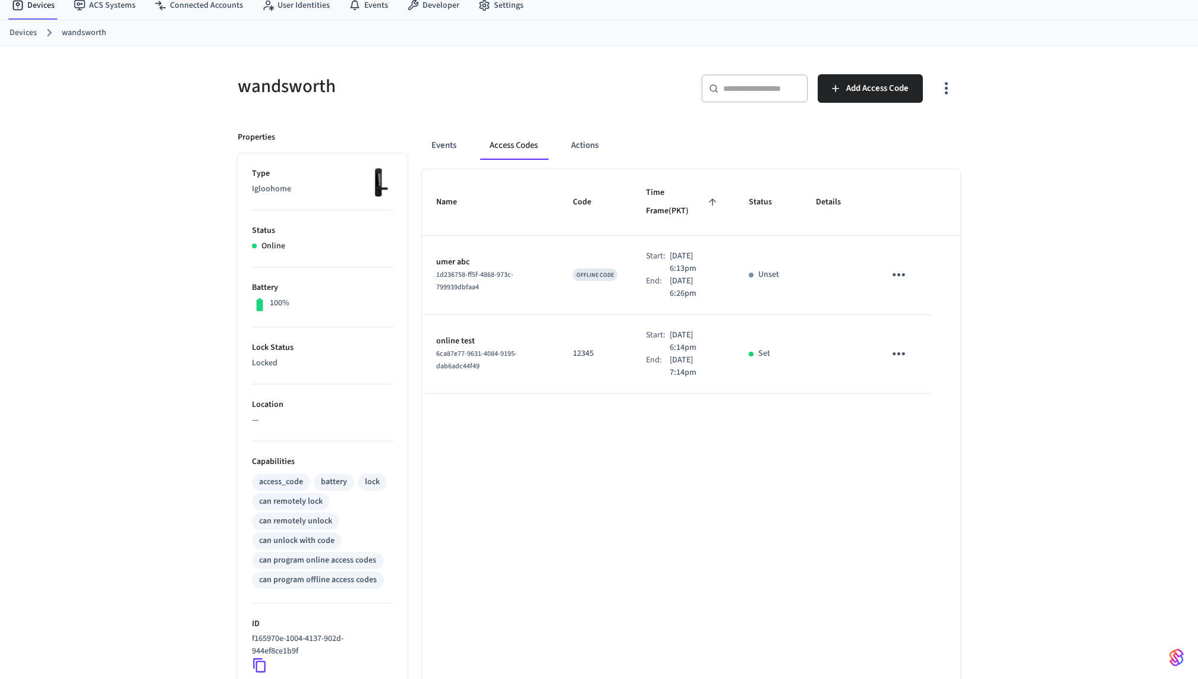
scroll to position [30, 0]
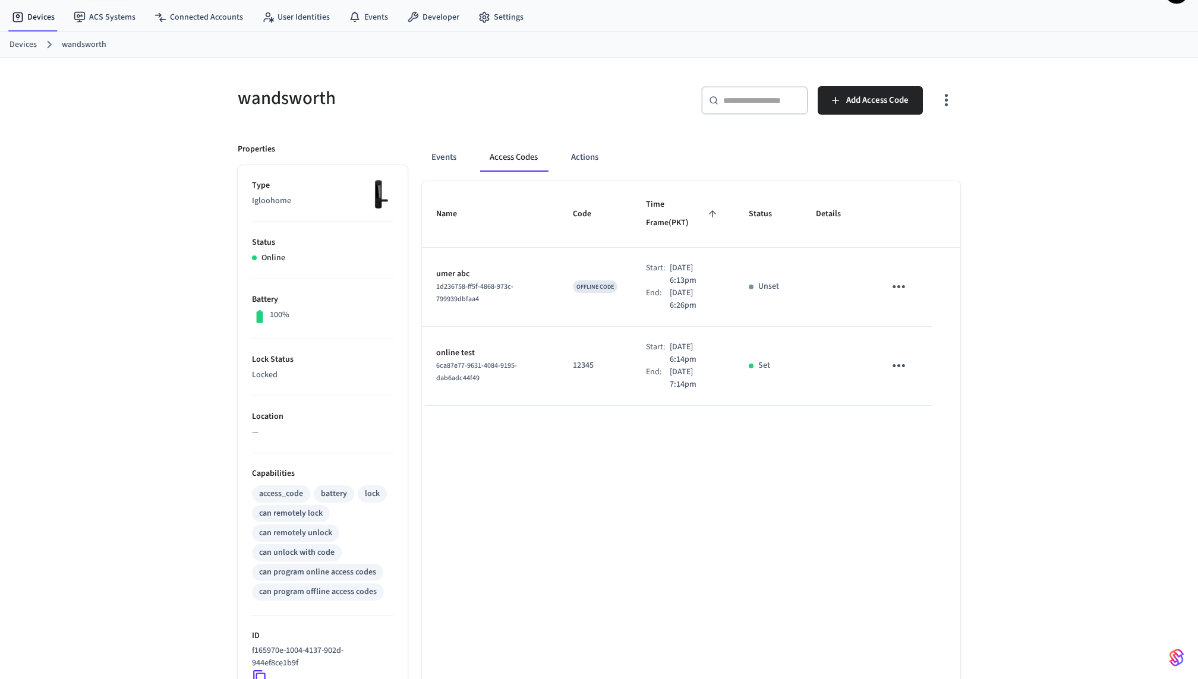
click at [912, 276] on td "sticky table" at bounding box center [901, 287] width 61 height 79
click at [907, 278] on icon "sticky table" at bounding box center [899, 287] width 18 height 18
click at [915, 301] on icon at bounding box center [913, 301] width 7 height 7
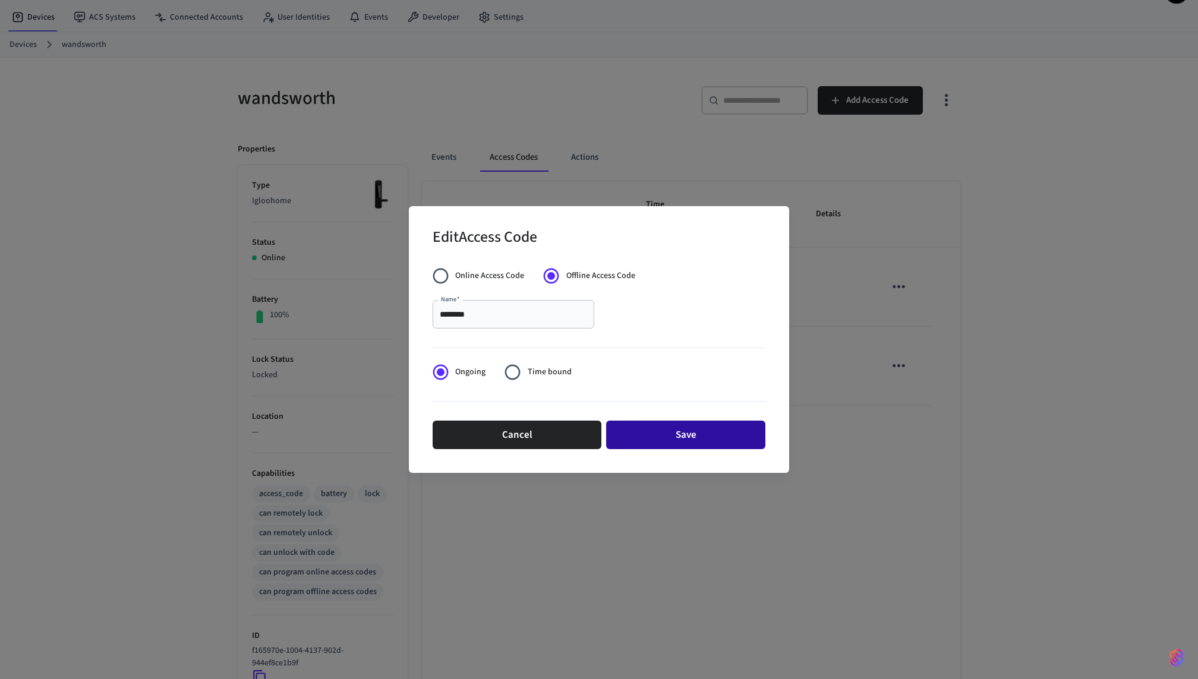
click at [670, 440] on button "Save" at bounding box center [685, 435] width 159 height 29
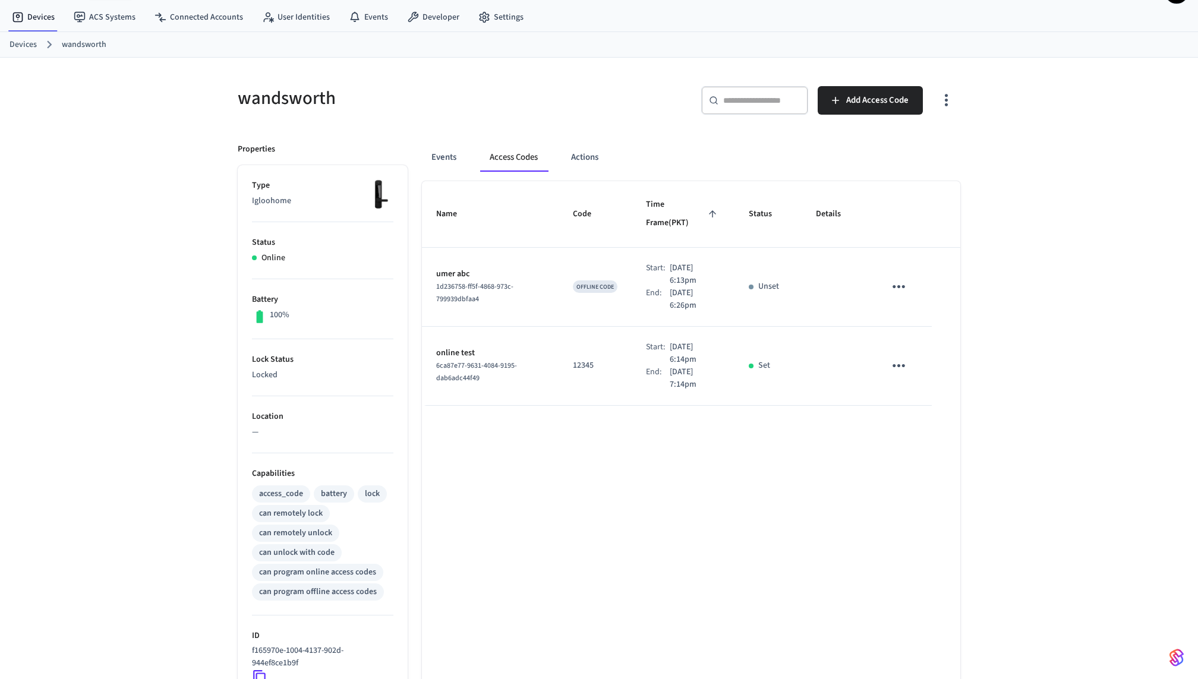
click at [602, 286] on td "OFFLINE CODE" at bounding box center [595, 287] width 73 height 79
click at [621, 295] on td "OFFLINE CODE" at bounding box center [595, 287] width 73 height 79
click at [616, 407] on div "Name Code Time Frame (PKT) Status Details umer abc 1d236758-ff5f-4868-973c-7999…" at bounding box center [691, 526] width 539 height 690
click at [903, 278] on icon "sticky table" at bounding box center [899, 287] width 18 height 18
click at [908, 339] on li "Delete" at bounding box center [927, 335] width 56 height 32
